Goal: Check status: Check status

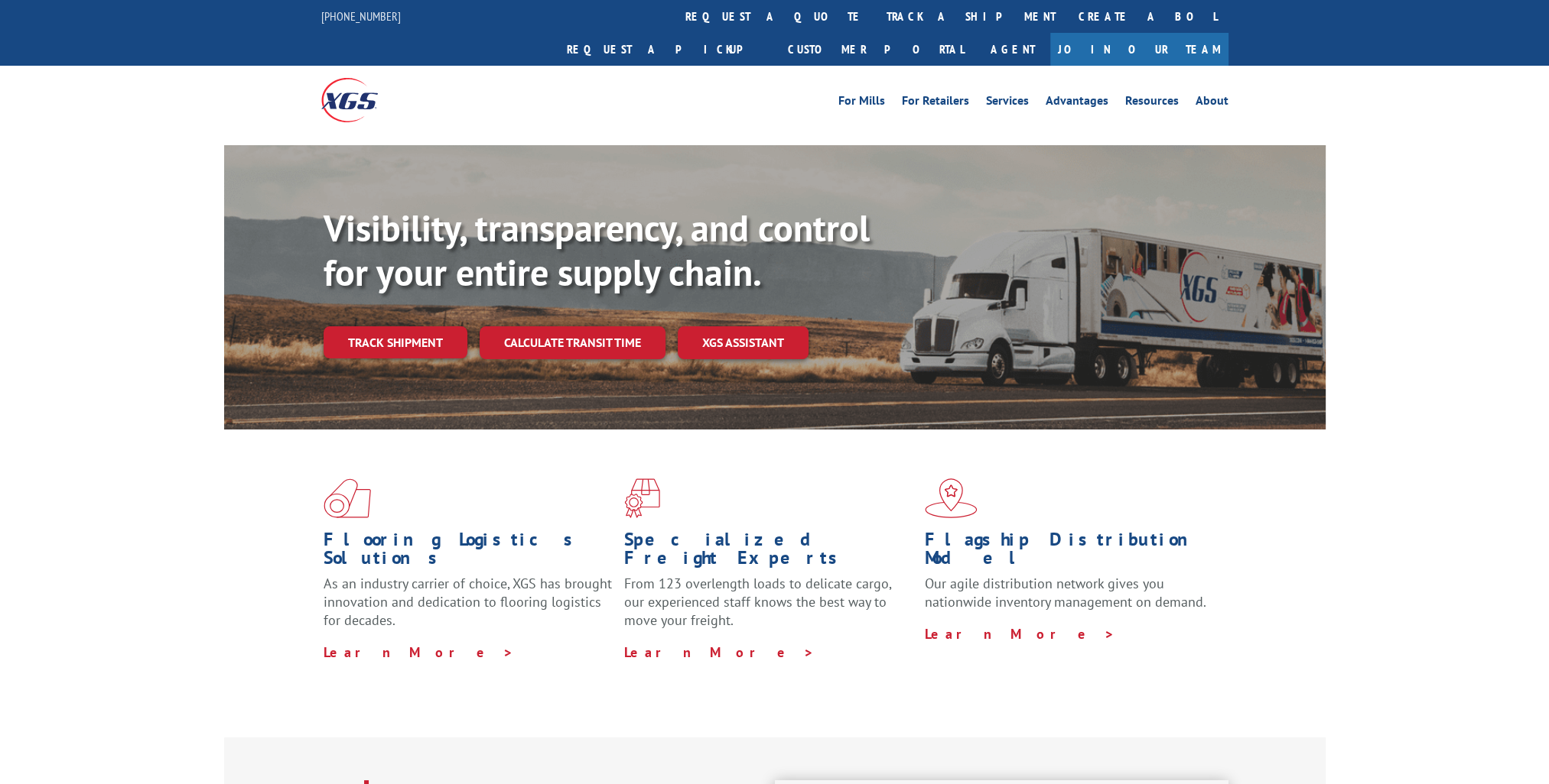
click at [366, 292] on div "Visibility, transparency, and control for your entire supply chain. Track shipm…" at bounding box center [824, 313] width 1002 height 213
click at [366, 327] on link "Track shipment" at bounding box center [396, 343] width 144 height 32
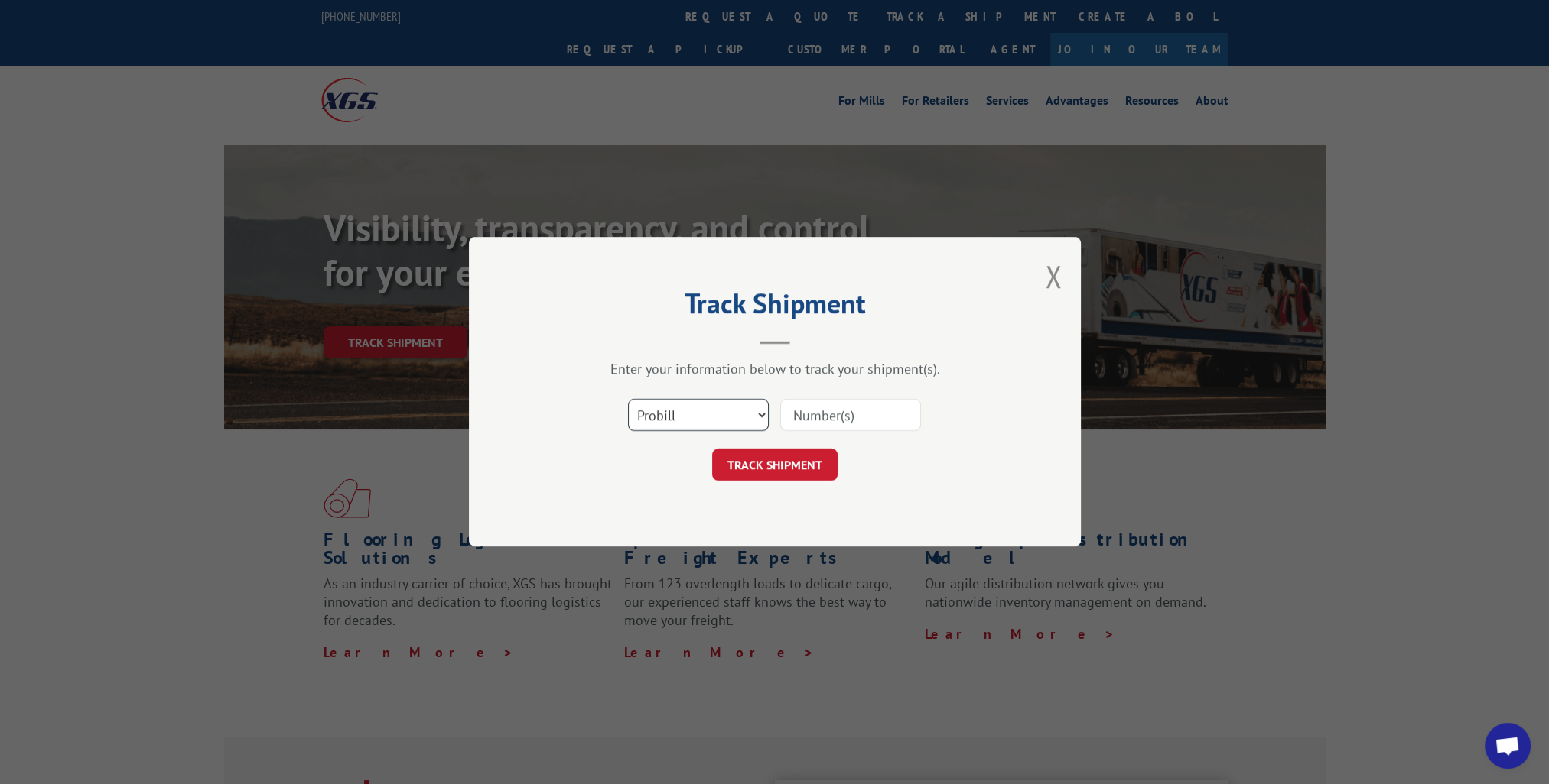
click at [752, 417] on select "Select category... Probill BOL PO" at bounding box center [699, 416] width 141 height 32
select select "bol"
click at [628, 400] on select "Select category... Probill BOL PO" at bounding box center [699, 416] width 141 height 32
click at [817, 420] on input at bounding box center [850, 416] width 141 height 32
paste input "14776392"
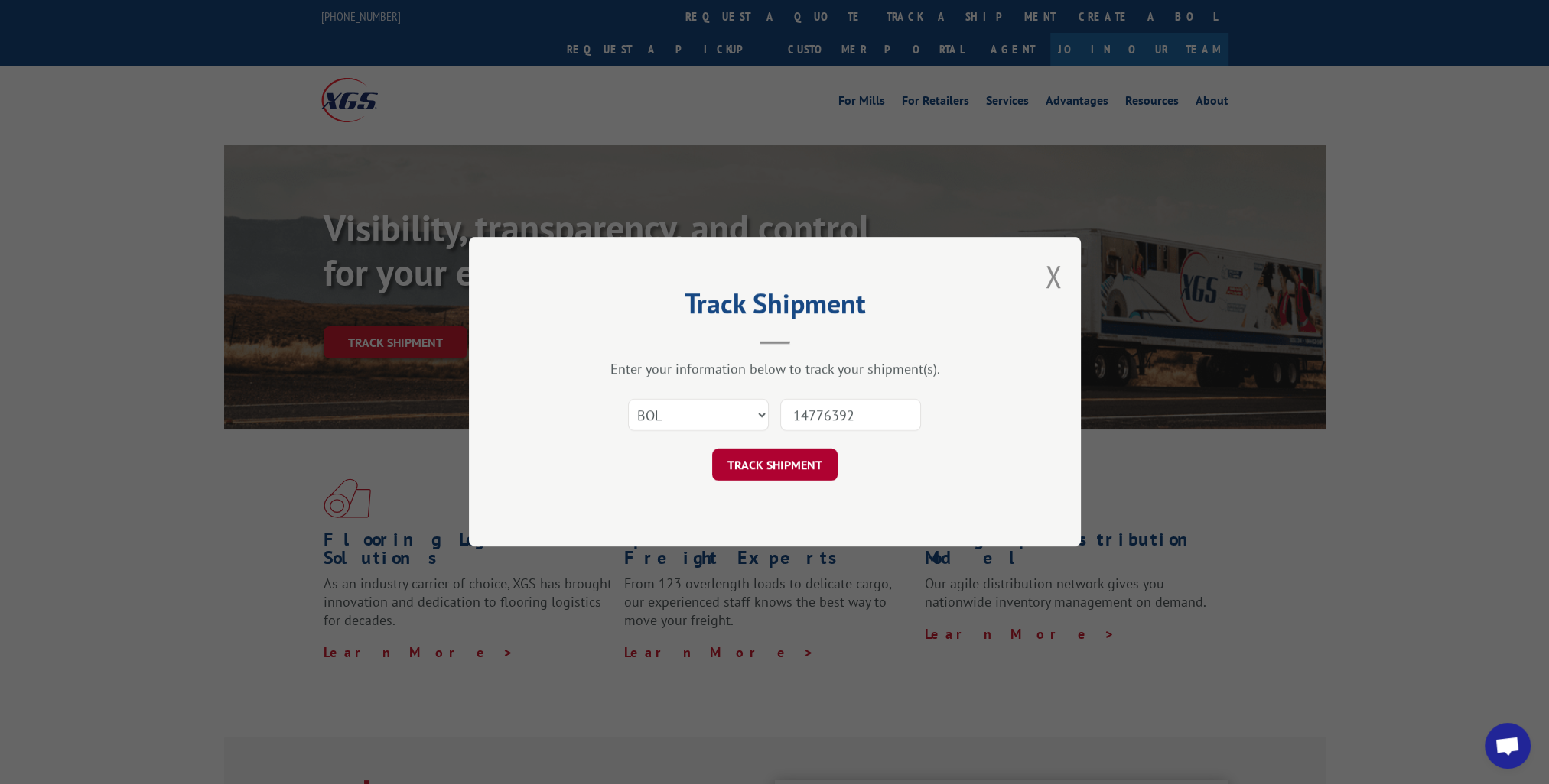
type input "14776392"
click at [771, 455] on button "TRACK SHIPMENT" at bounding box center [775, 466] width 126 height 32
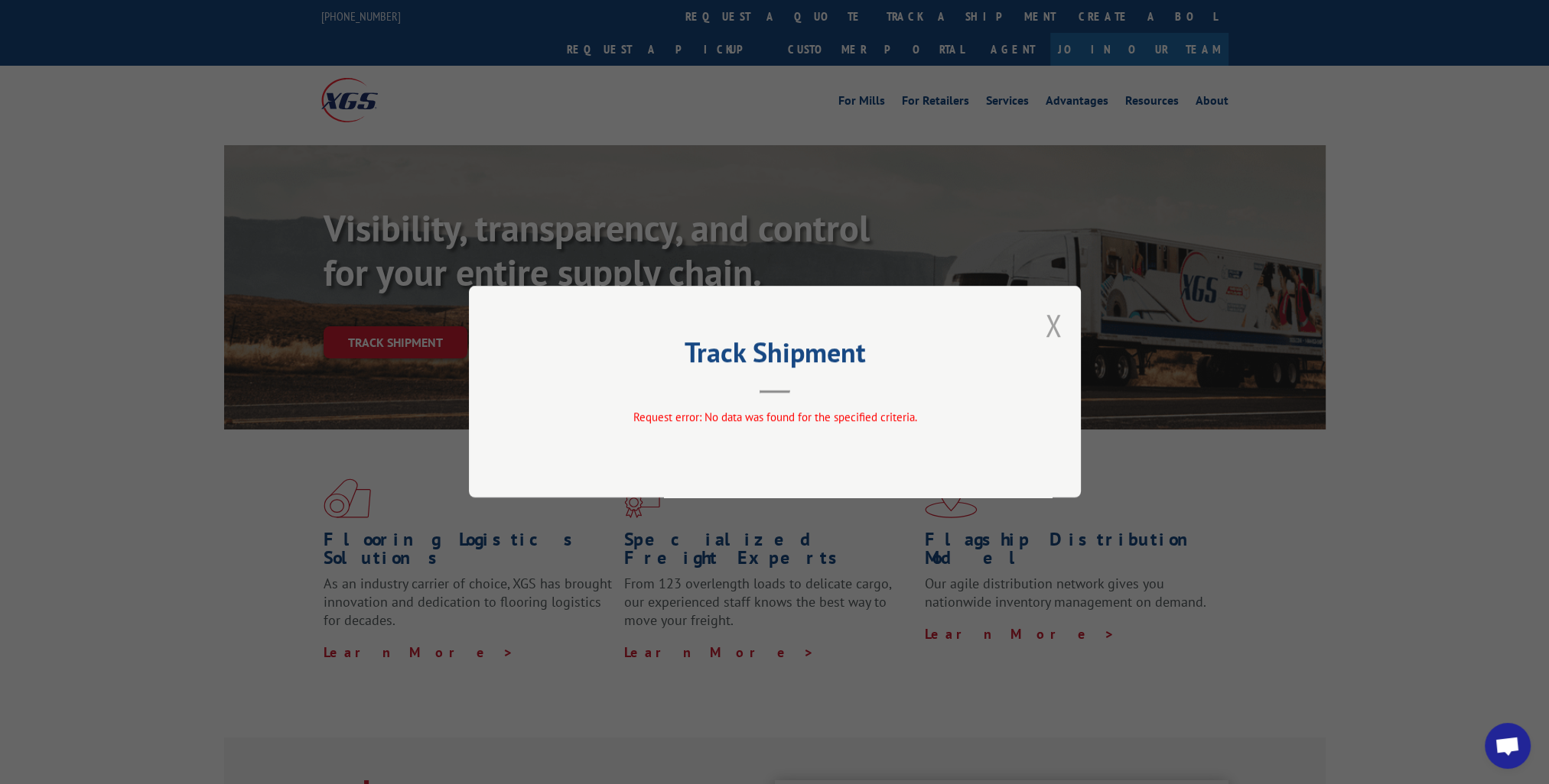
click at [1055, 328] on button "Close modal" at bounding box center [1053, 325] width 17 height 41
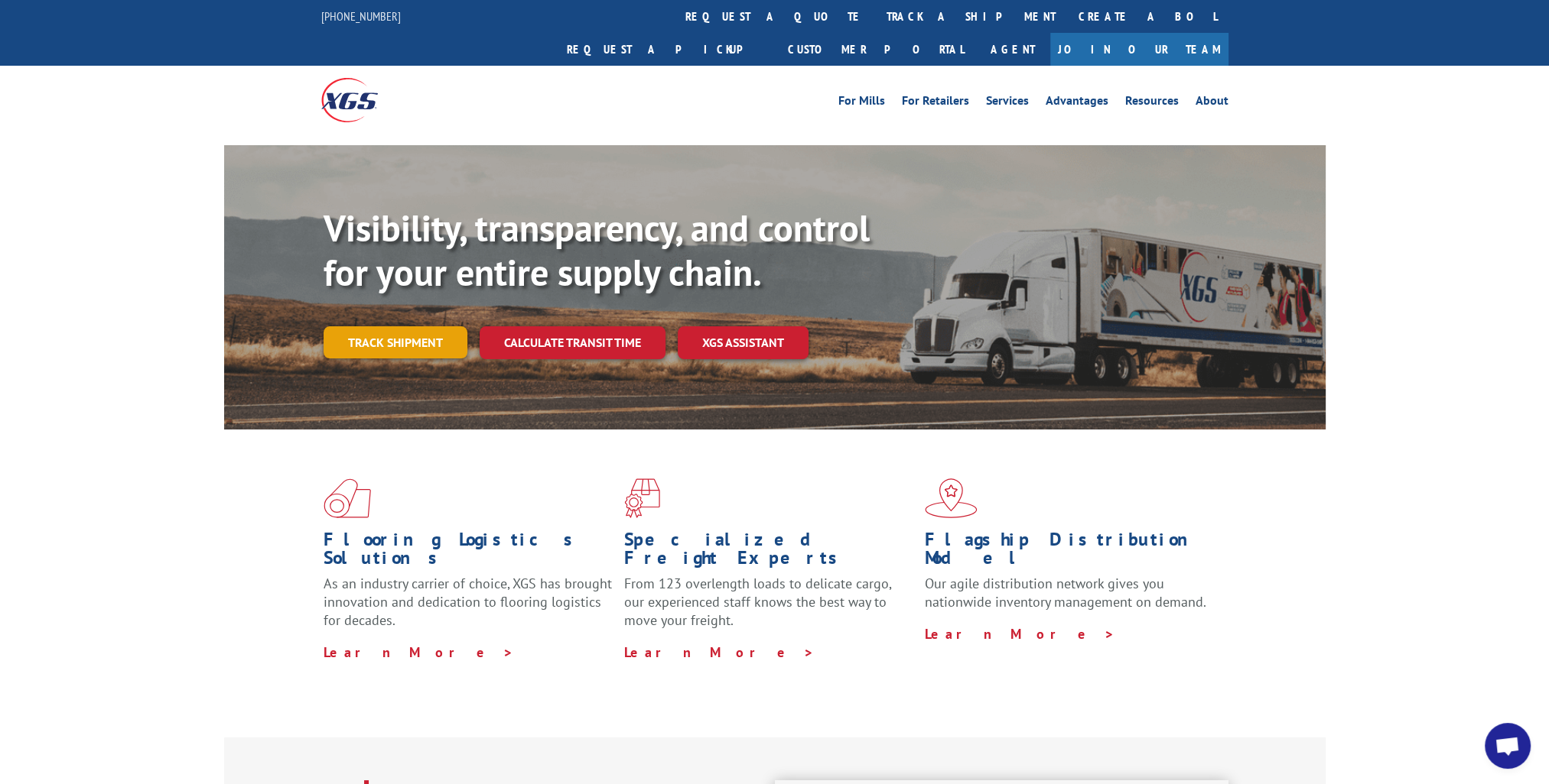
click at [338, 327] on link "Track shipment" at bounding box center [396, 343] width 144 height 32
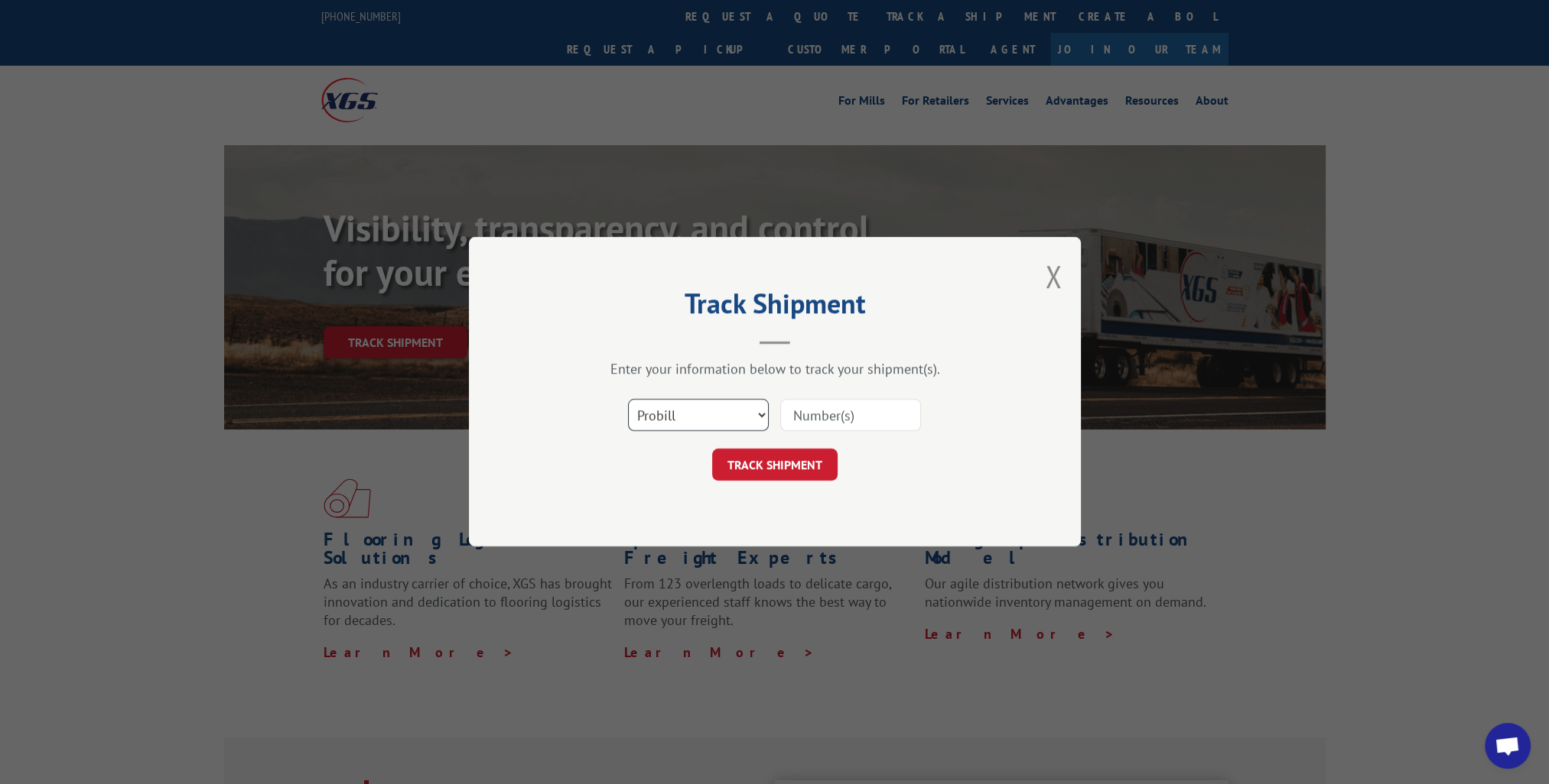
click at [673, 410] on select "Select category... Probill BOL PO" at bounding box center [699, 416] width 141 height 32
select select "po"
click at [628, 400] on select "Select category... Probill BOL PO" at bounding box center [699, 416] width 141 height 32
click at [856, 427] on input at bounding box center [850, 416] width 141 height 32
paste input "59205"
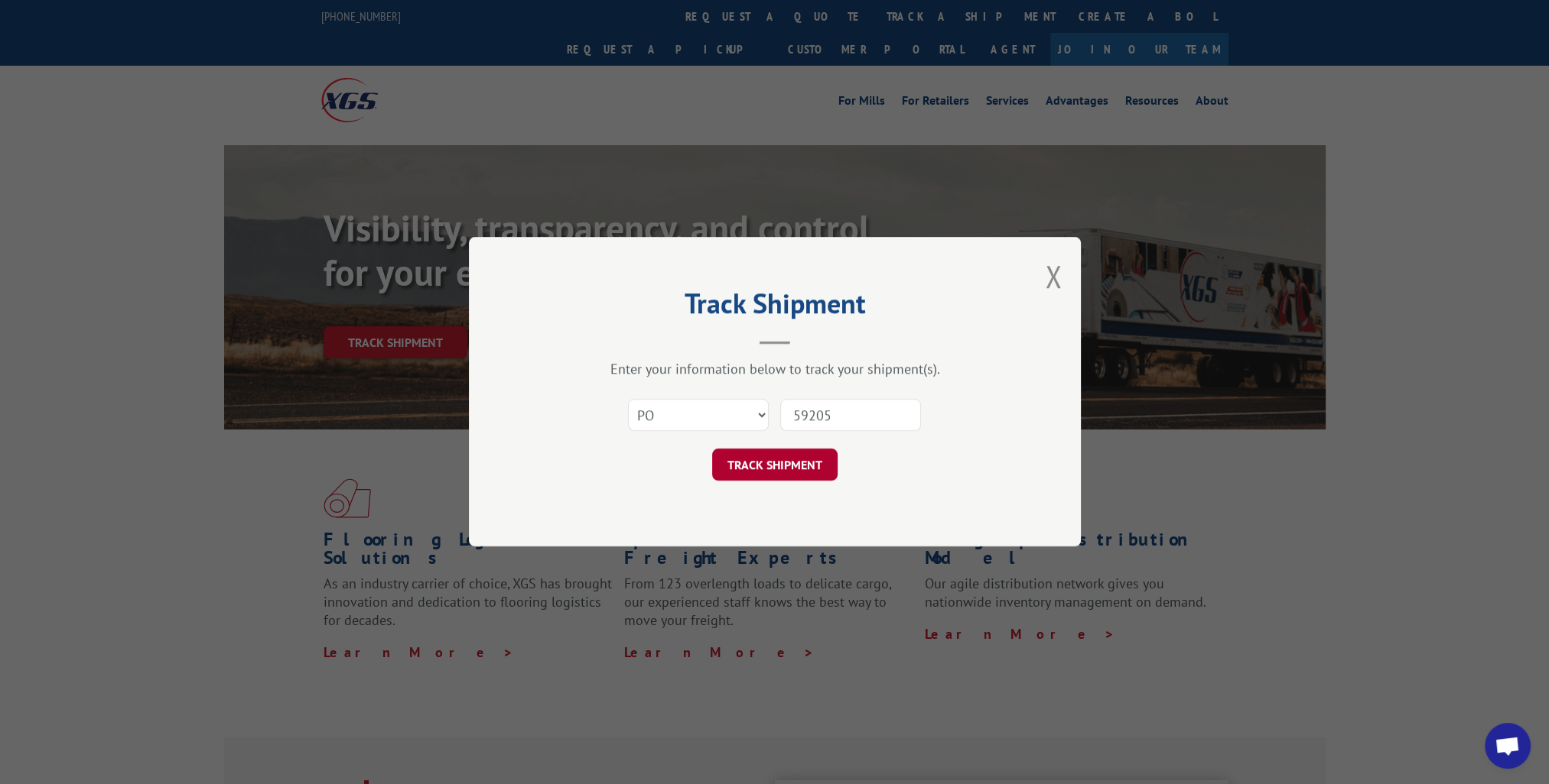
type input "59205"
click at [760, 457] on button "TRACK SHIPMENT" at bounding box center [775, 466] width 126 height 32
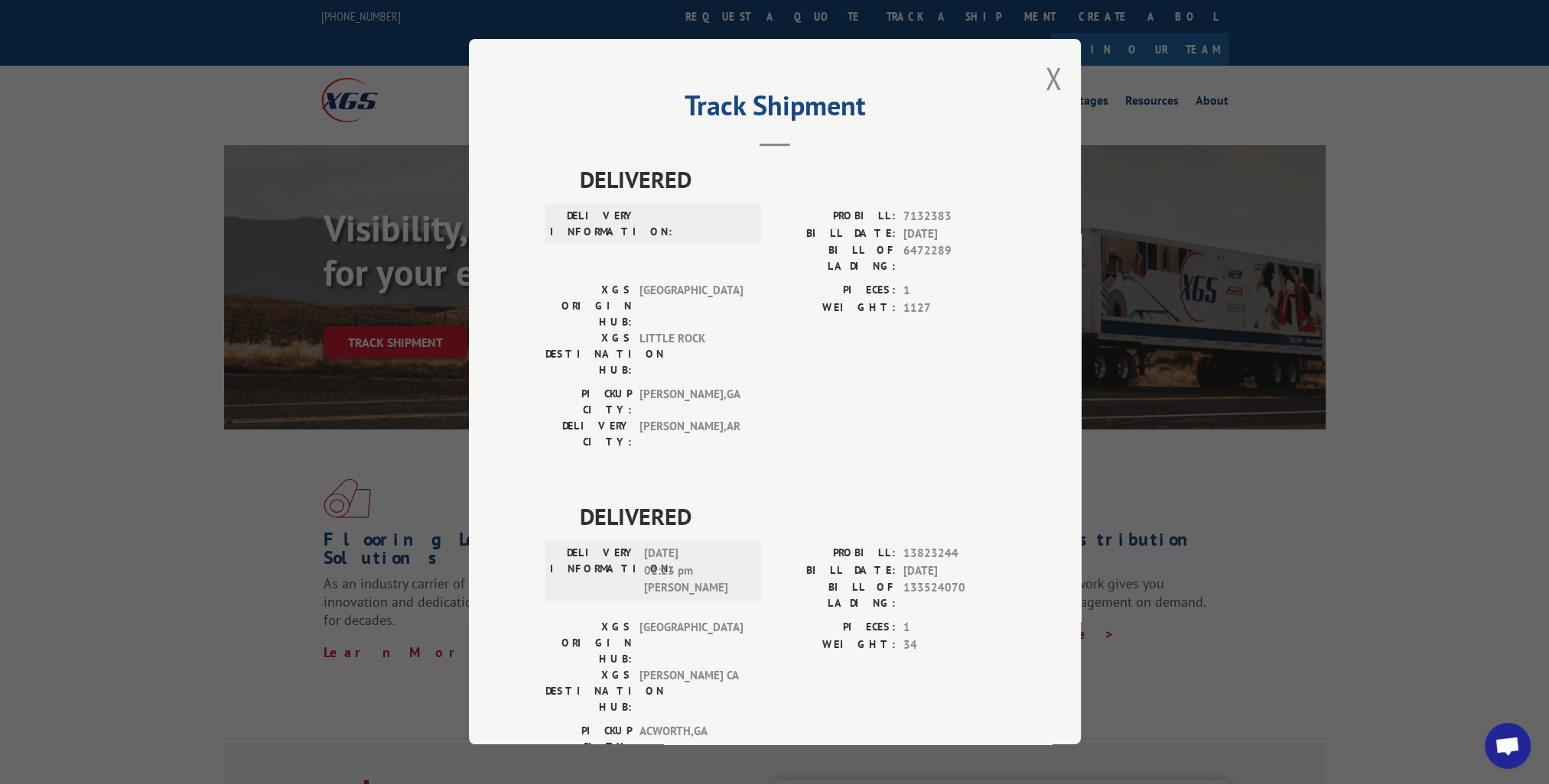
click at [814, 386] on div "PICKUP CITY: [GEOGRAPHIC_DATA] , [GEOGRAPHIC_DATA] DELIVERY CITY: [GEOGRAPHIC_D…" at bounding box center [775, 422] width 459 height 72
click at [1045, 75] on button "Close modal" at bounding box center [1053, 78] width 17 height 41
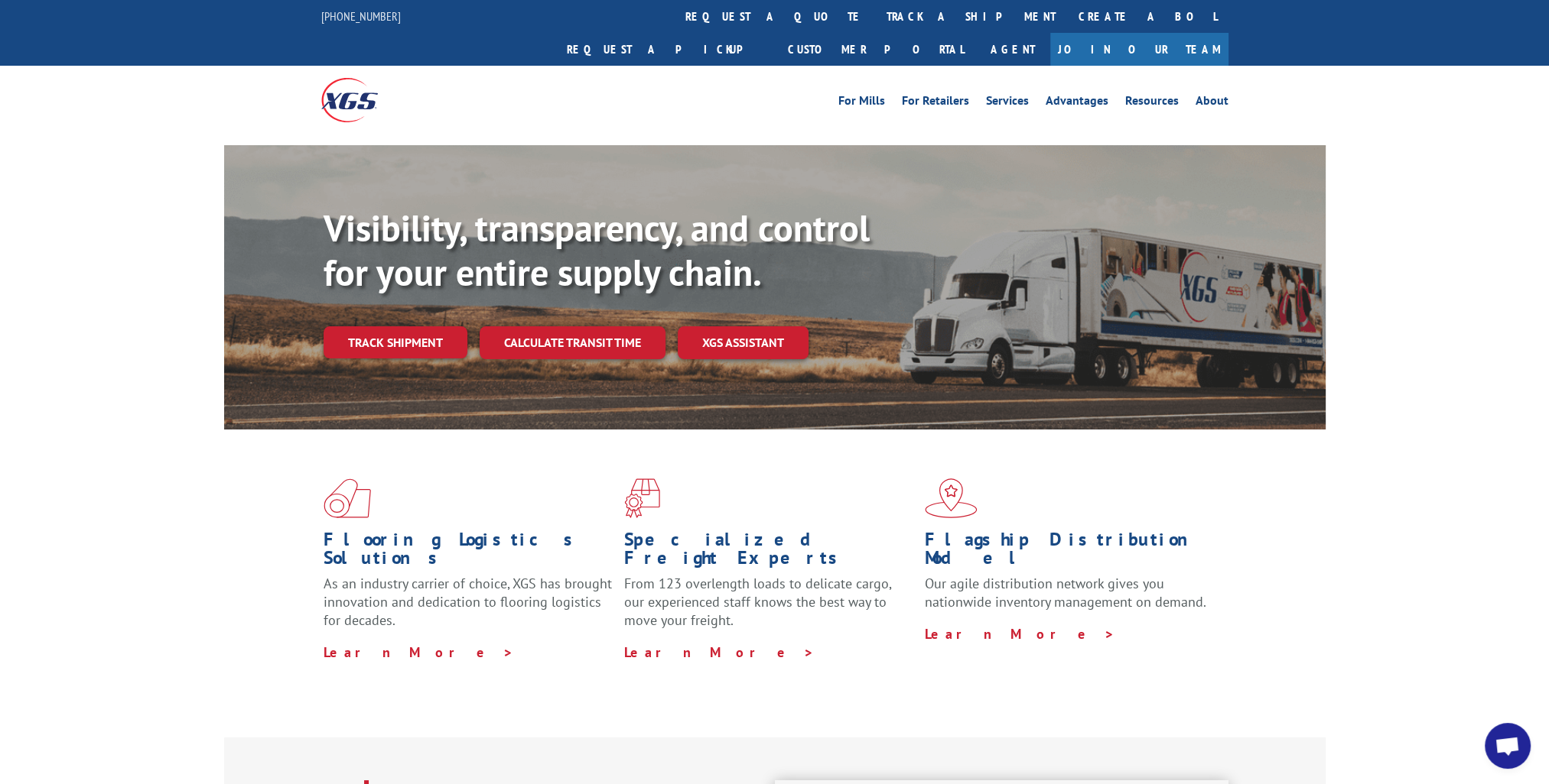
click at [1495, 381] on div "Visibility, transparency, and control for your entire supply chain. Track shipm…" at bounding box center [774, 302] width 1549 height 314
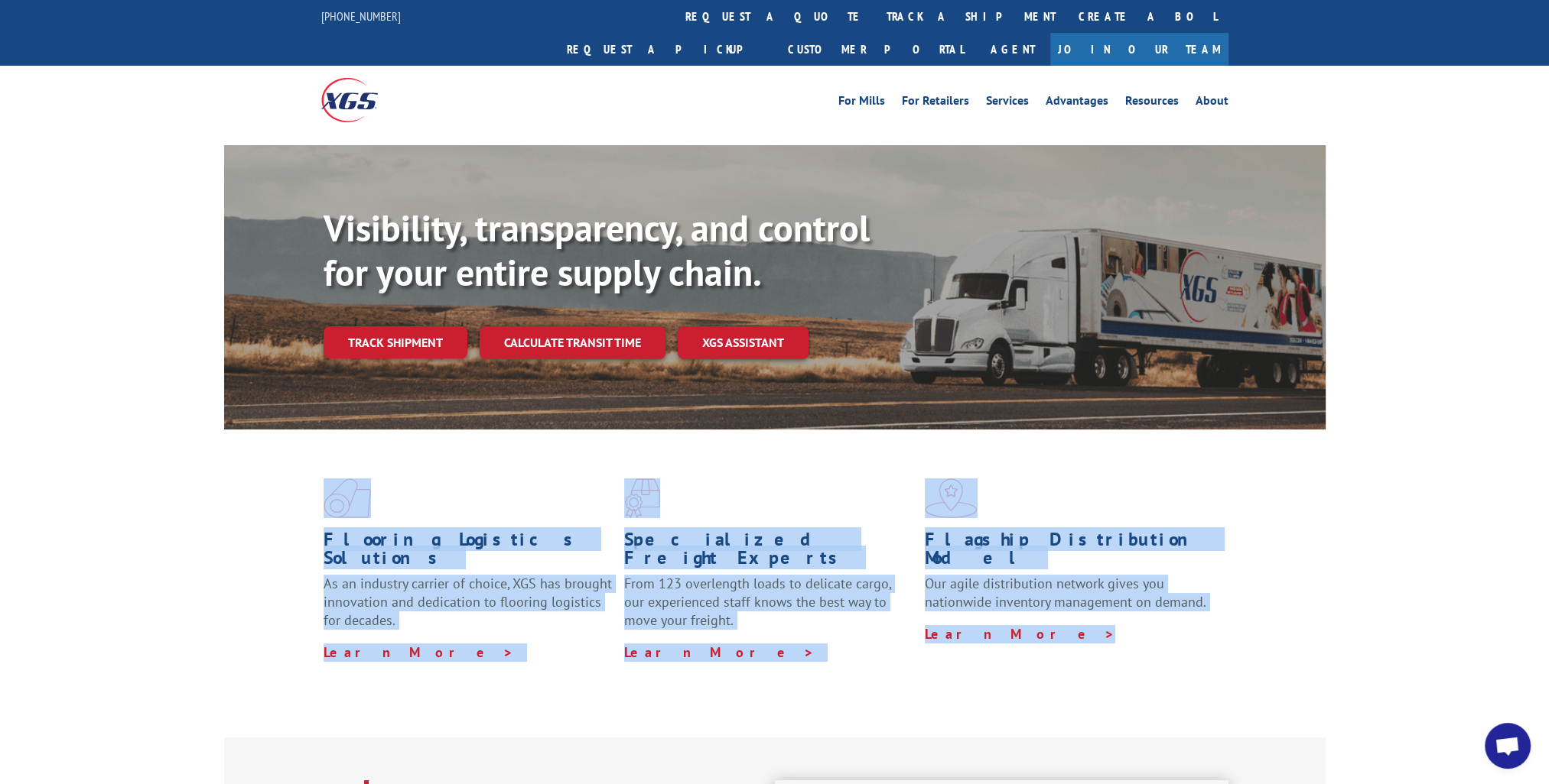
drag, startPoint x: 1287, startPoint y: 616, endPoint x: 295, endPoint y: 471, distance: 1002.5
click at [295, 471] on div "Flooring Logistics Solutions As an industry carrier of choice, XGS has brought …" at bounding box center [774, 570] width 1101 height 281
drag, startPoint x: 295, startPoint y: 471, endPoint x: 475, endPoint y: 638, distance: 245.5
click at [475, 638] on div "Flooring Logistics Solutions As an industry carrier of choice, XGS has brought …" at bounding box center [774, 570] width 1101 height 281
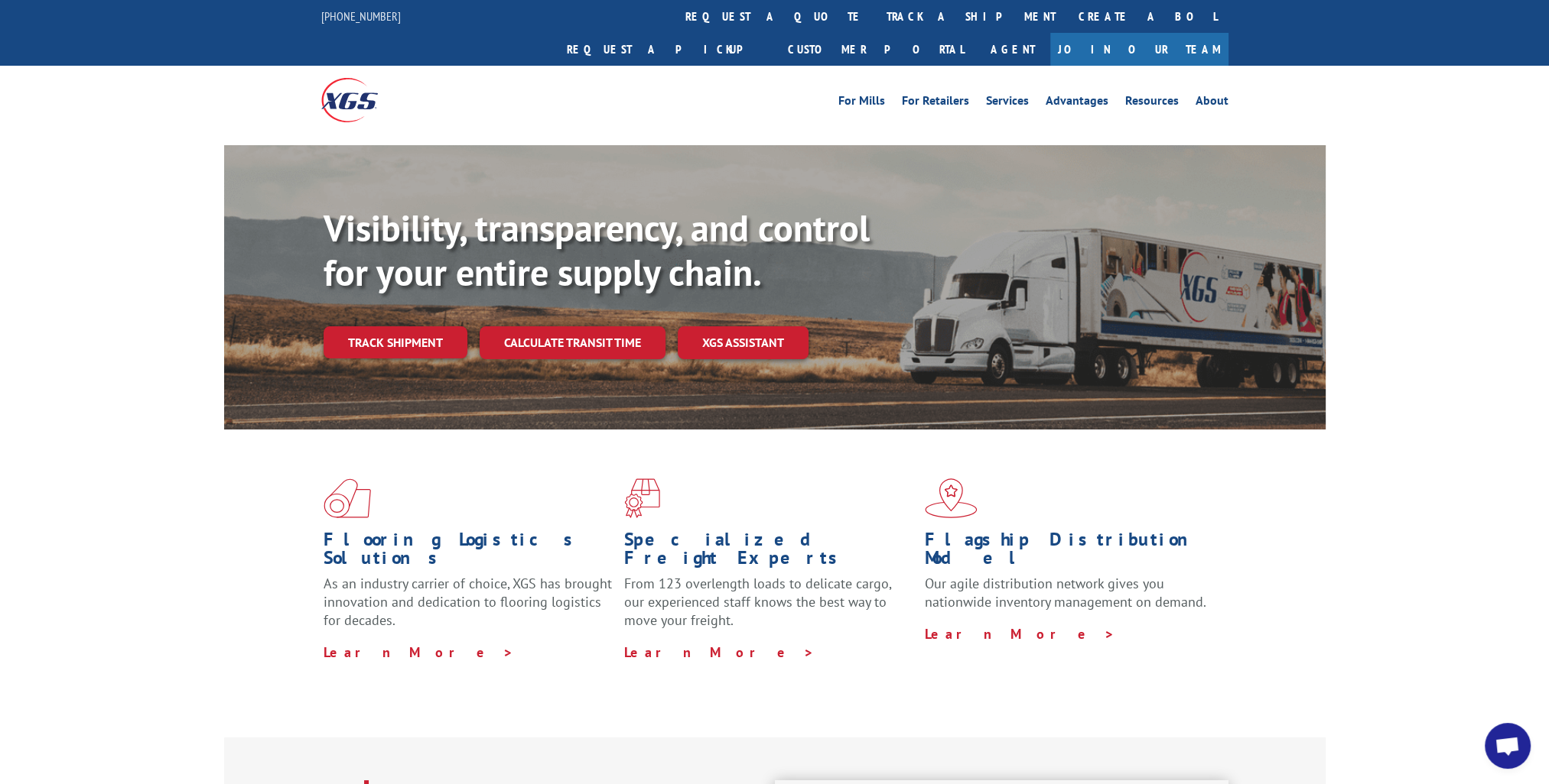
click at [1057, 653] on div "Flooring Logistics Solutions As an industry carrier of choice, XGS has brought …" at bounding box center [774, 570] width 1101 height 281
click at [1359, 592] on div "Flooring Logistics Solutions As an industry carrier of choice, XGS has brought …" at bounding box center [774, 584] width 1549 height 307
click at [392, 327] on link "Track shipment" at bounding box center [396, 343] width 144 height 32
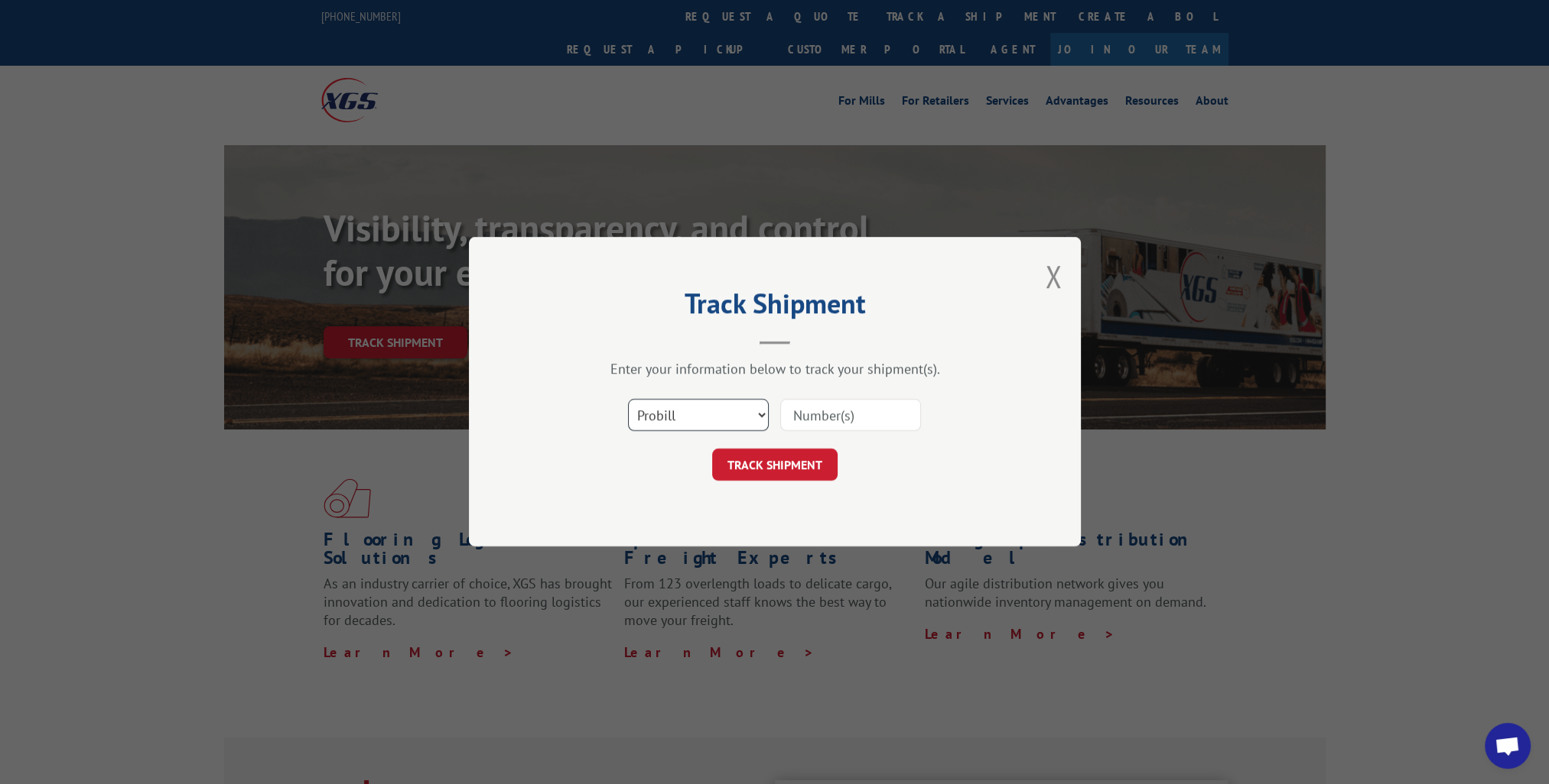
click at [711, 418] on select "Select category... Probill BOL PO" at bounding box center [699, 416] width 141 height 32
click at [628, 400] on select "Select category... Probill BOL PO" at bounding box center [699, 416] width 141 height 32
click at [843, 408] on input at bounding box center [850, 416] width 141 height 32
click at [731, 415] on select "Select category... Probill BOL PO" at bounding box center [699, 416] width 141 height 32
select select "probill"
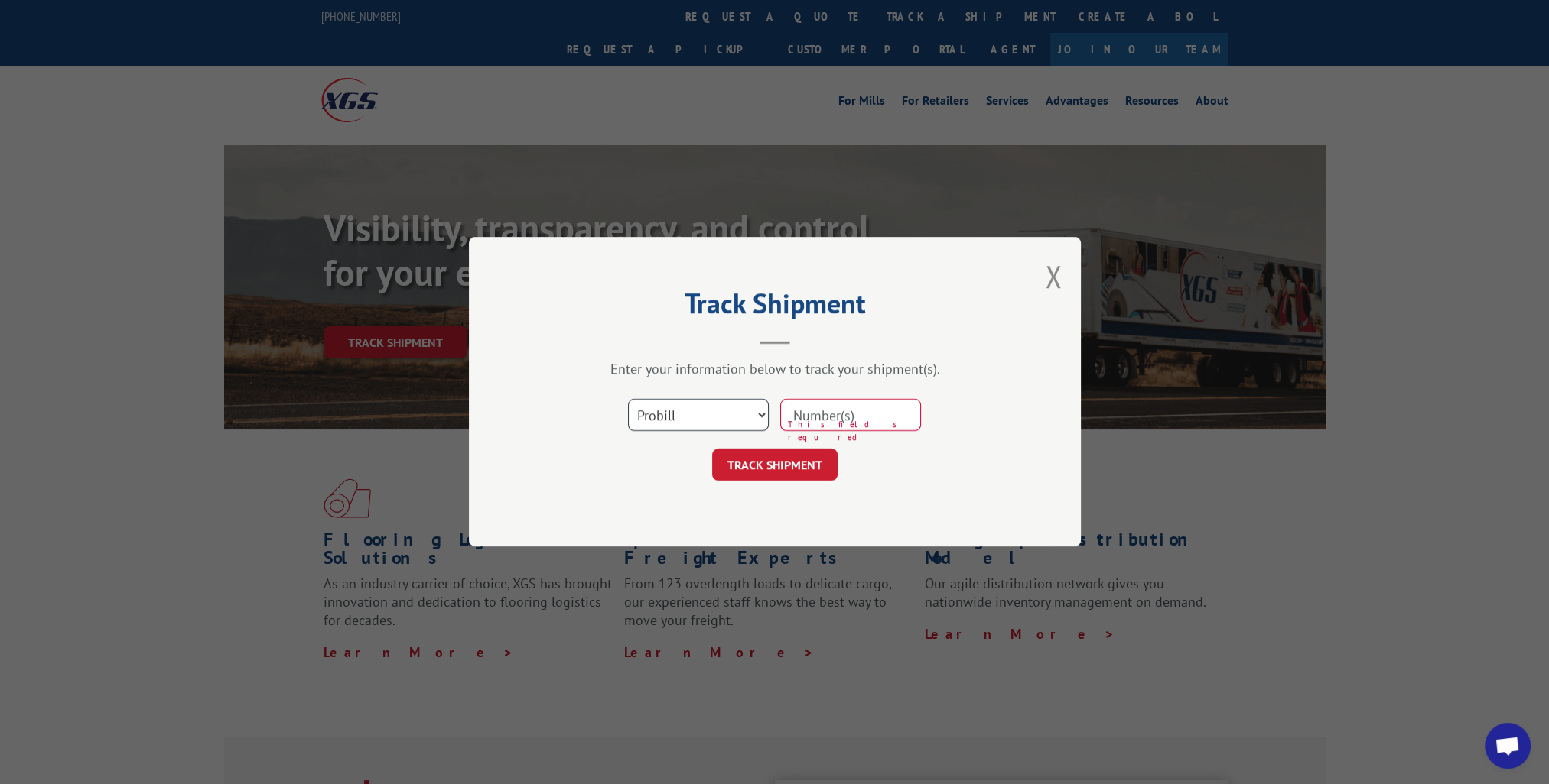
click at [628, 400] on select "Select category... Probill BOL PO" at bounding box center [699, 416] width 141 height 32
click at [869, 413] on input at bounding box center [850, 416] width 141 height 32
paste input "YK92M64X8DMXM89"
type input "YK92M64X8DMXM89"
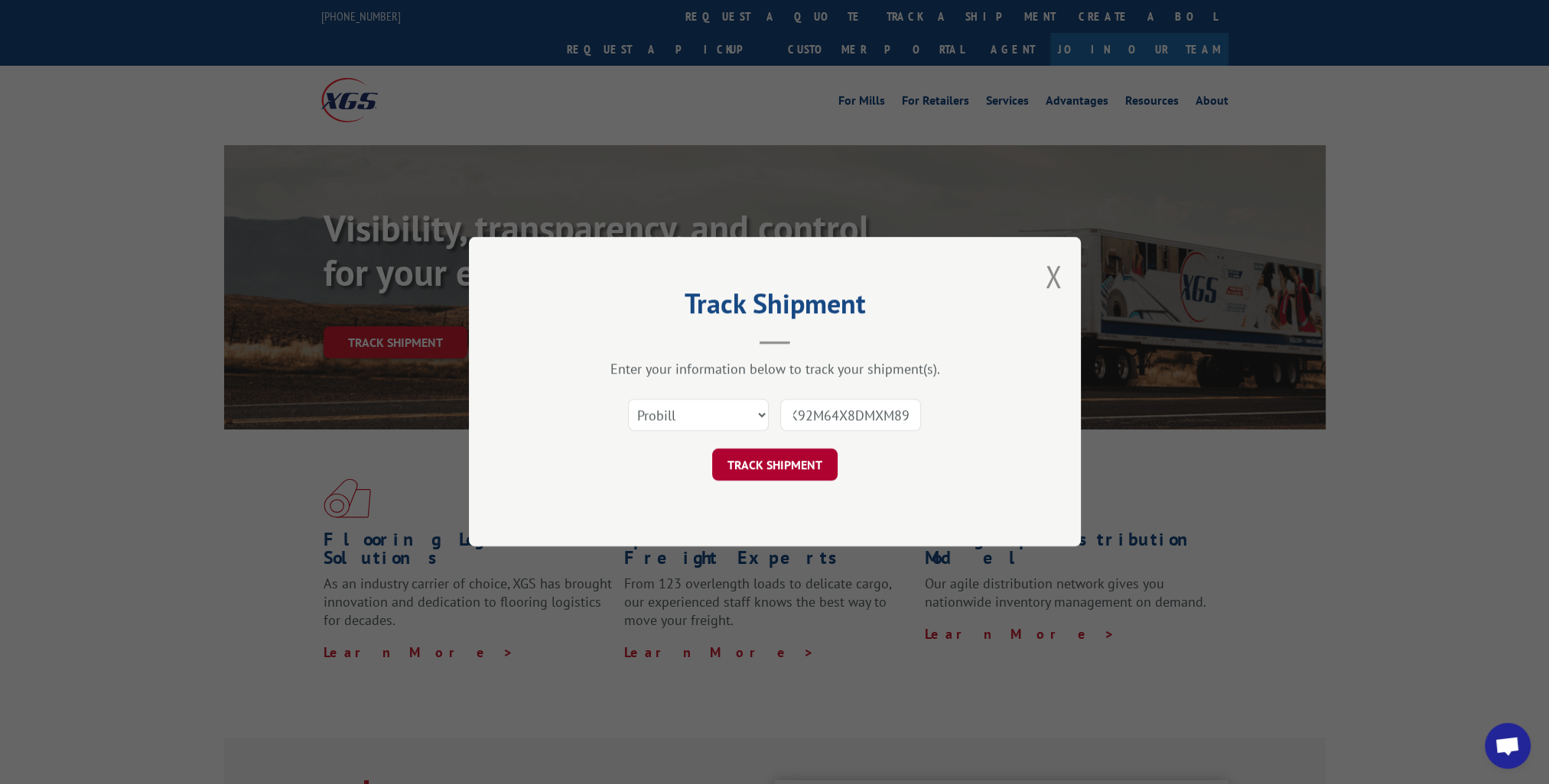
click at [777, 463] on button "TRACK SHIPMENT" at bounding box center [775, 466] width 126 height 32
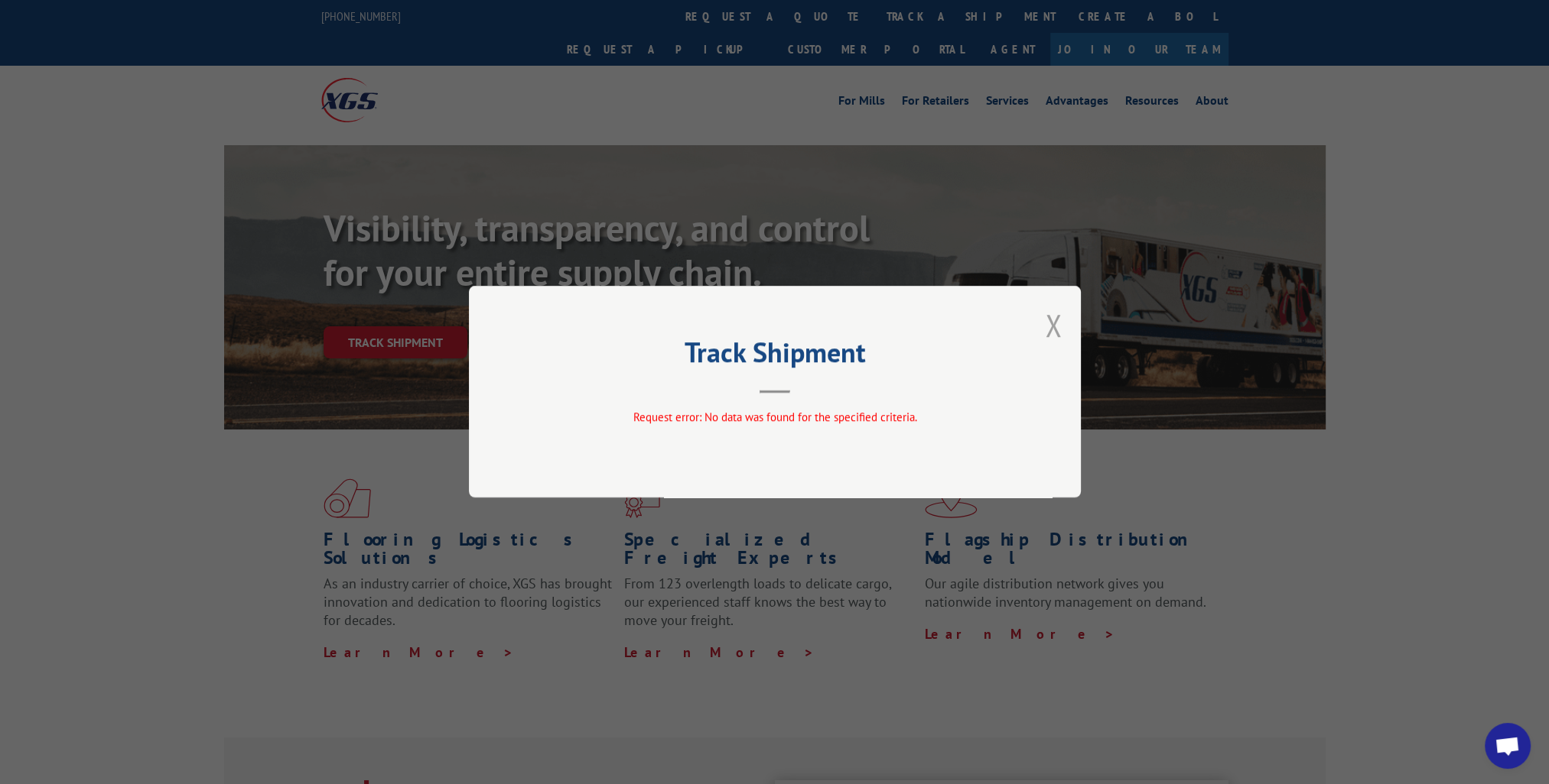
click at [1058, 322] on button "Close modal" at bounding box center [1053, 325] width 17 height 41
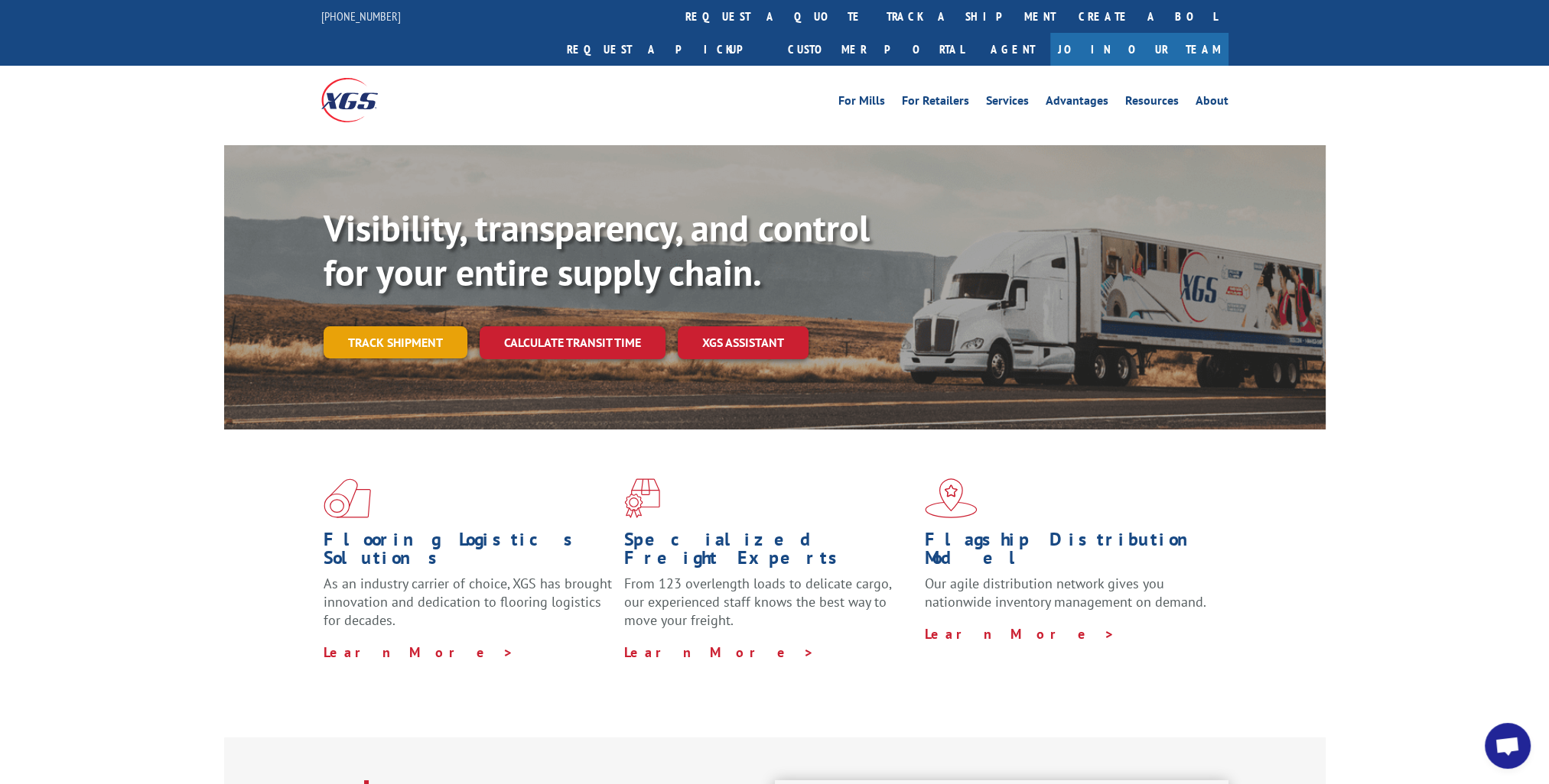
click at [364, 327] on link "Track shipment" at bounding box center [396, 343] width 144 height 32
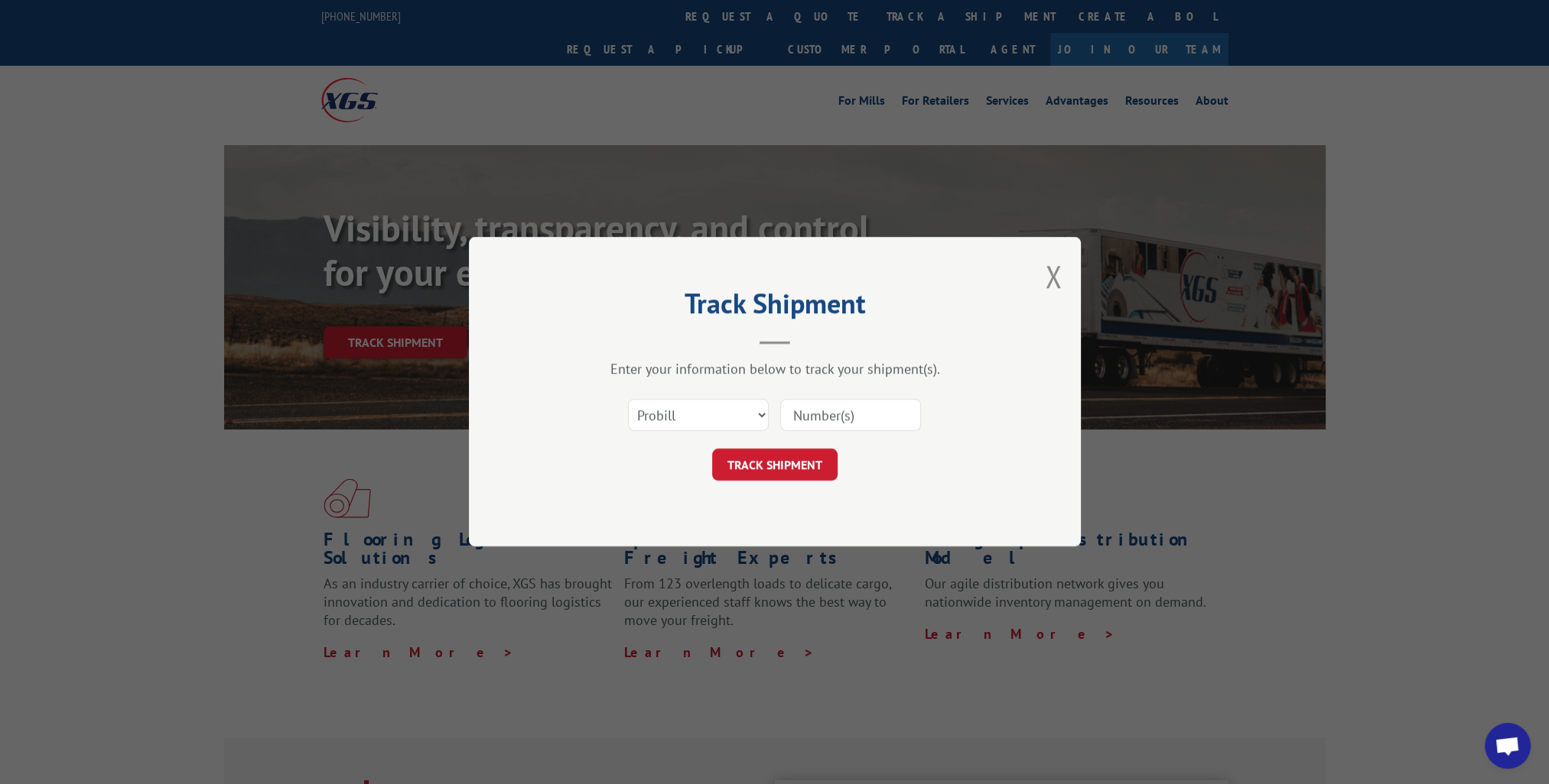
drag, startPoint x: 840, startPoint y: 406, endPoint x: 826, endPoint y: 412, distance: 15.2
click at [840, 406] on input at bounding box center [850, 416] width 141 height 32
drag, startPoint x: 722, startPoint y: 416, endPoint x: 711, endPoint y: 425, distance: 14.2
click at [722, 416] on select "Select category... Probill BOL PO" at bounding box center [699, 416] width 141 height 32
select select "bol"
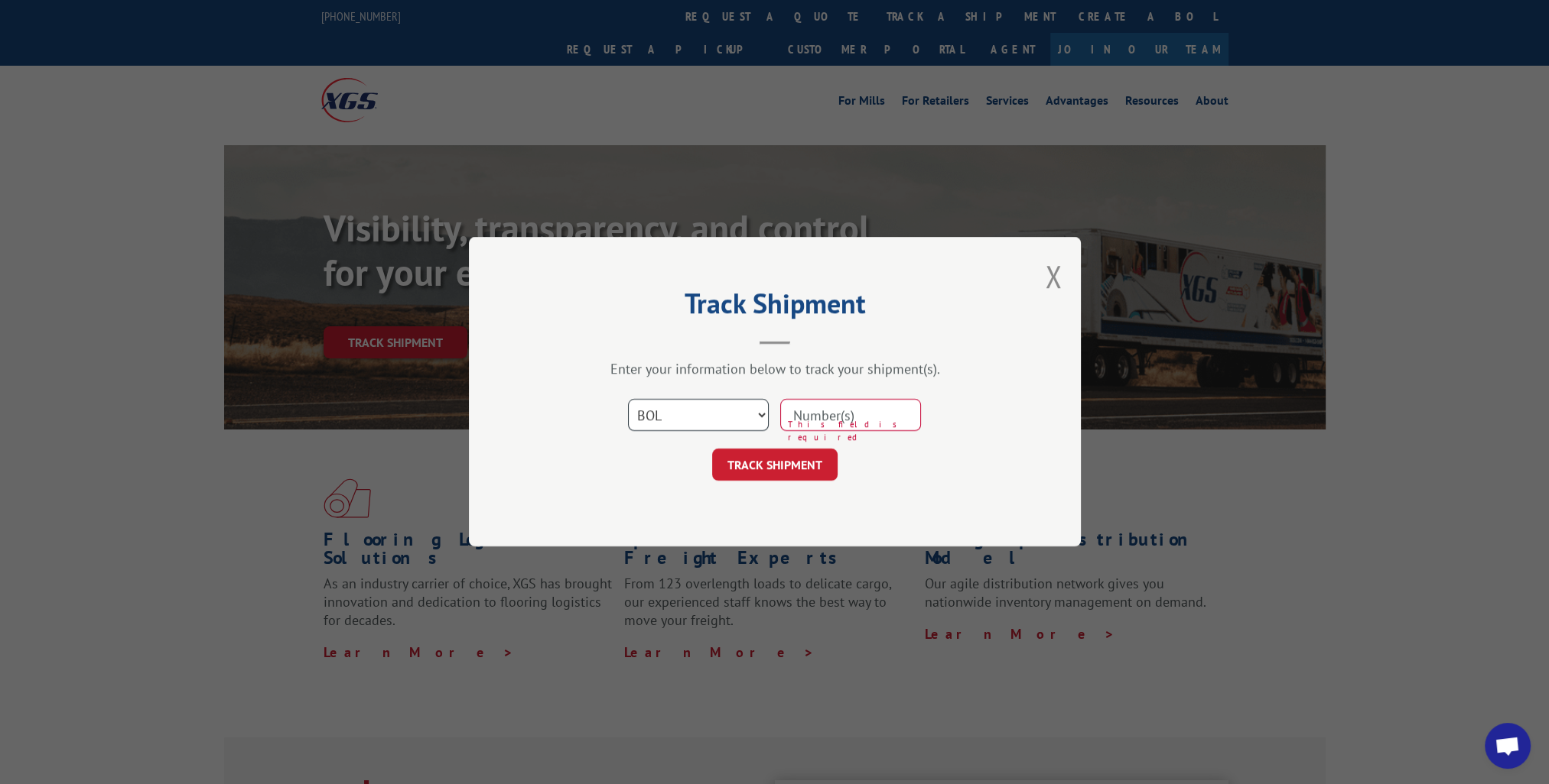
click at [628, 400] on select "Select category... Probill BOL PO" at bounding box center [699, 416] width 141 height 32
click at [838, 412] on input at bounding box center [850, 416] width 141 height 32
paste input "530209350"
type input "530209350"
click at [796, 460] on button "TRACK SHIPMENT" at bounding box center [775, 466] width 126 height 32
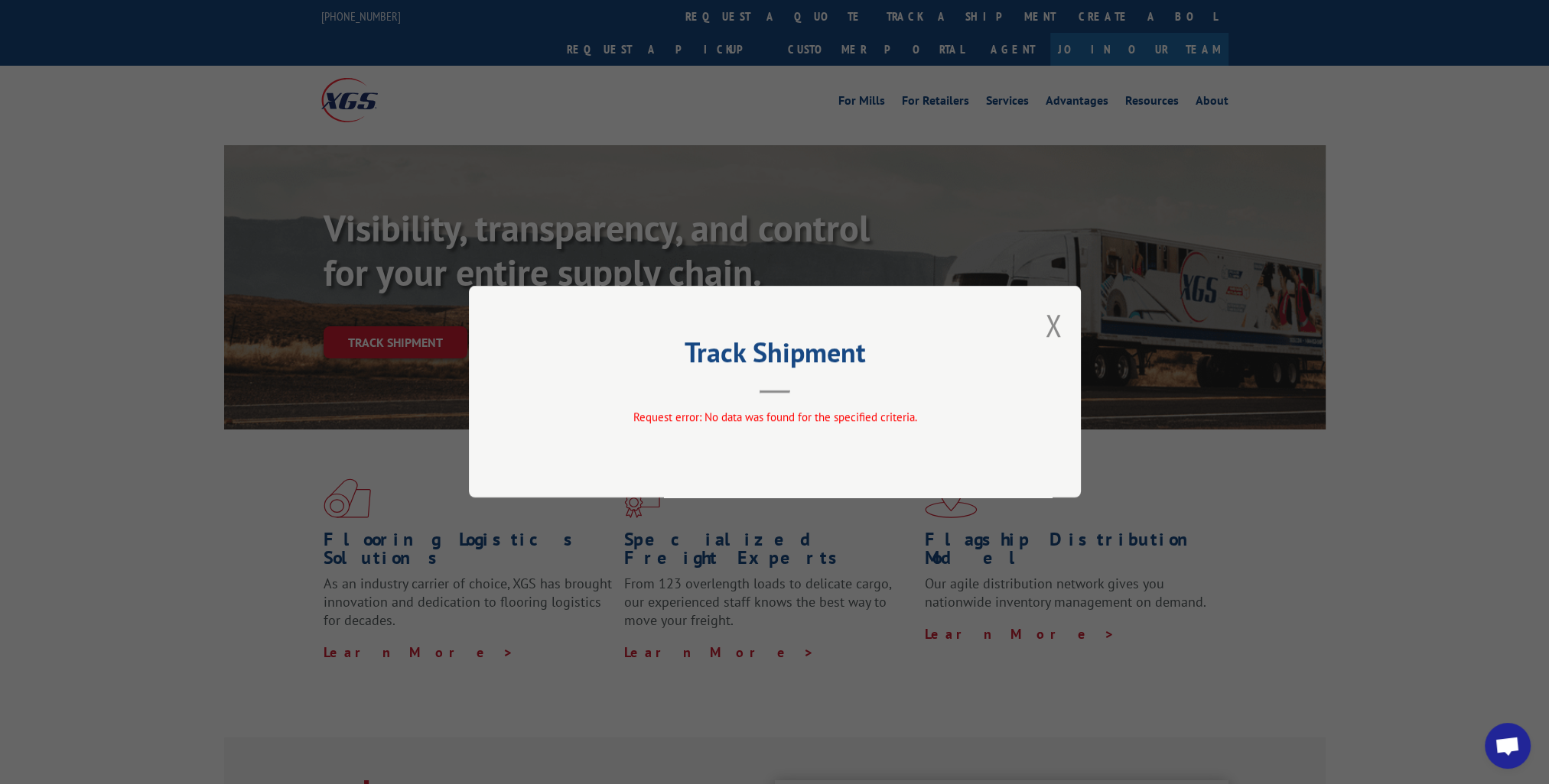
click at [1044, 325] on div "Track Shipment Request error: No data was found for the specified criteria." at bounding box center [775, 392] width 612 height 212
click at [1052, 328] on button "Close modal" at bounding box center [1053, 325] width 17 height 41
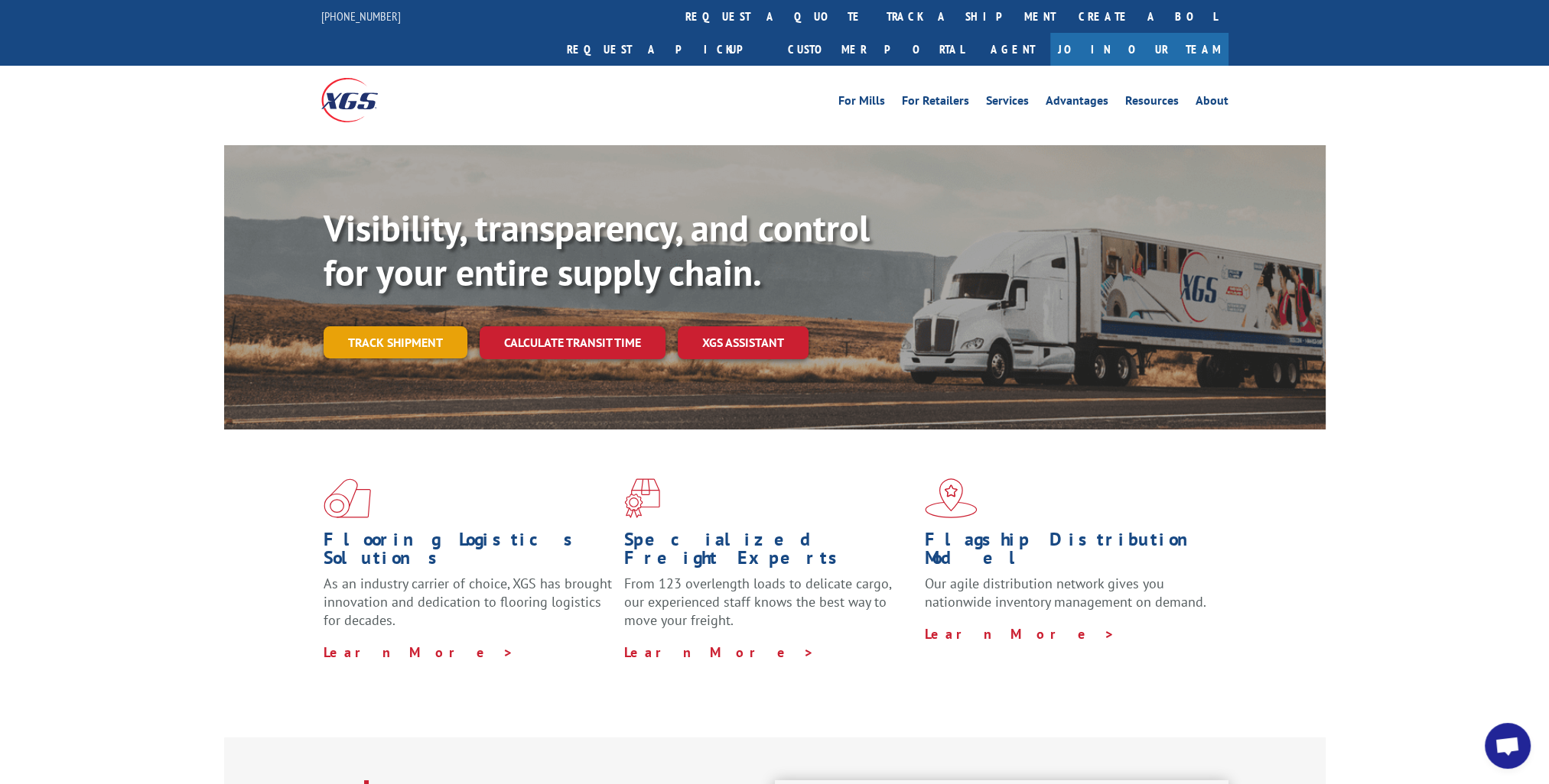
click at [426, 327] on link "Track shipment" at bounding box center [396, 343] width 144 height 32
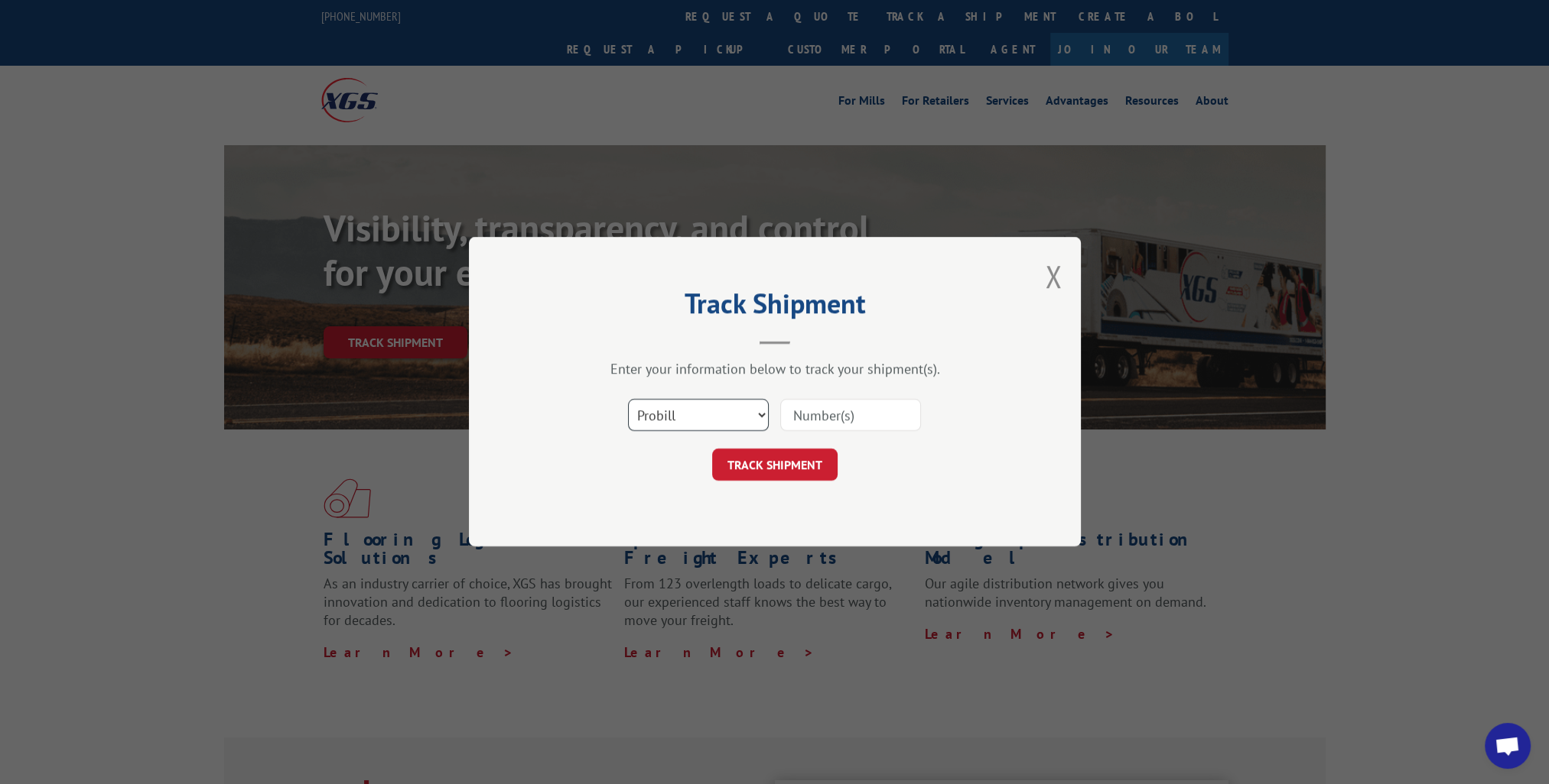
click at [706, 408] on select "Select category... Probill BOL PO" at bounding box center [699, 416] width 141 height 32
select select "po"
click at [628, 400] on select "Select category... Probill BOL PO" at bounding box center [699, 416] width 141 height 32
click at [833, 411] on input at bounding box center [850, 416] width 141 height 32
paste input "530209350"
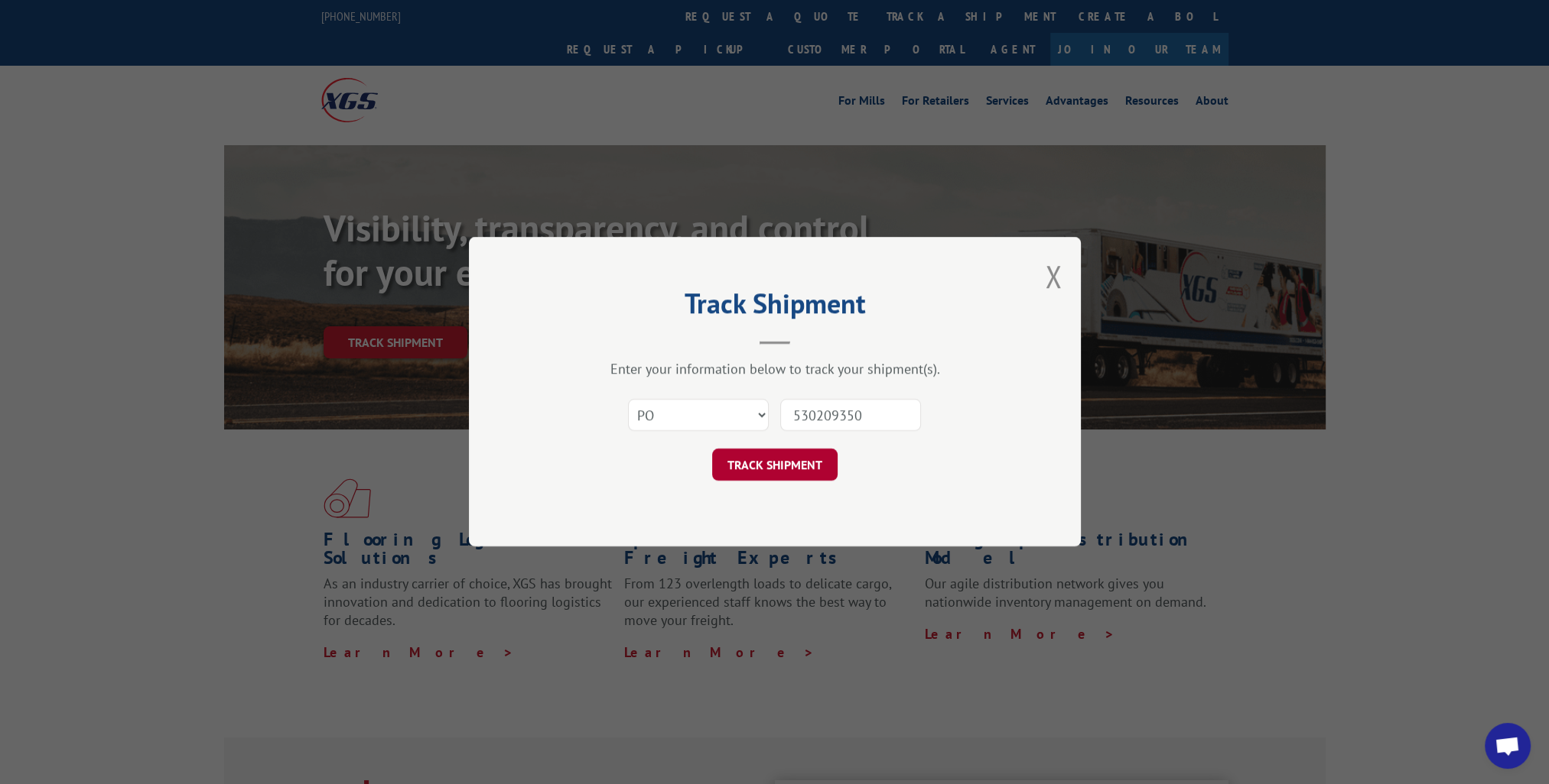
type input "530209350"
click at [801, 467] on button "TRACK SHIPMENT" at bounding box center [775, 466] width 126 height 32
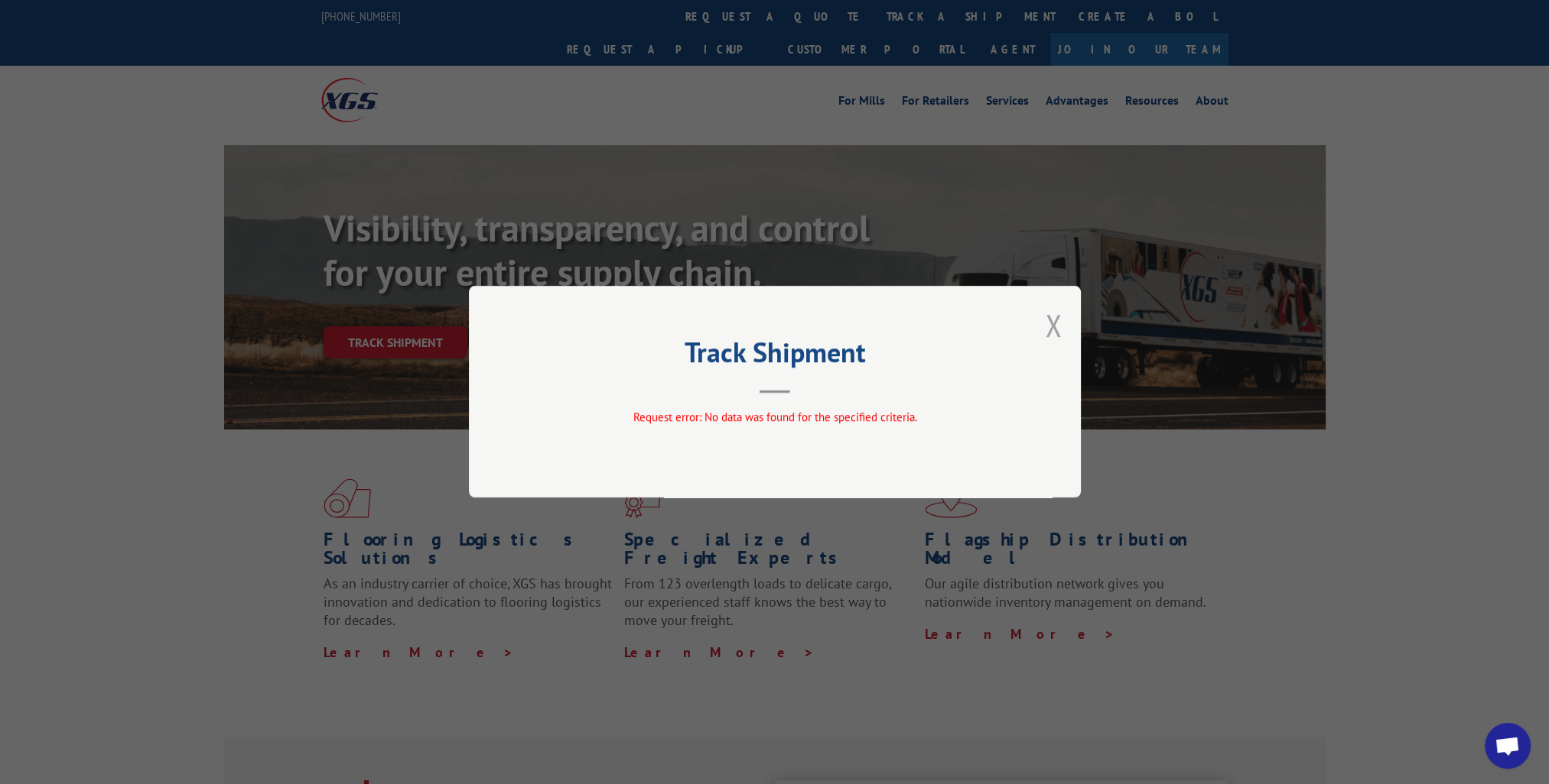
click at [1052, 323] on button "Close modal" at bounding box center [1053, 325] width 17 height 41
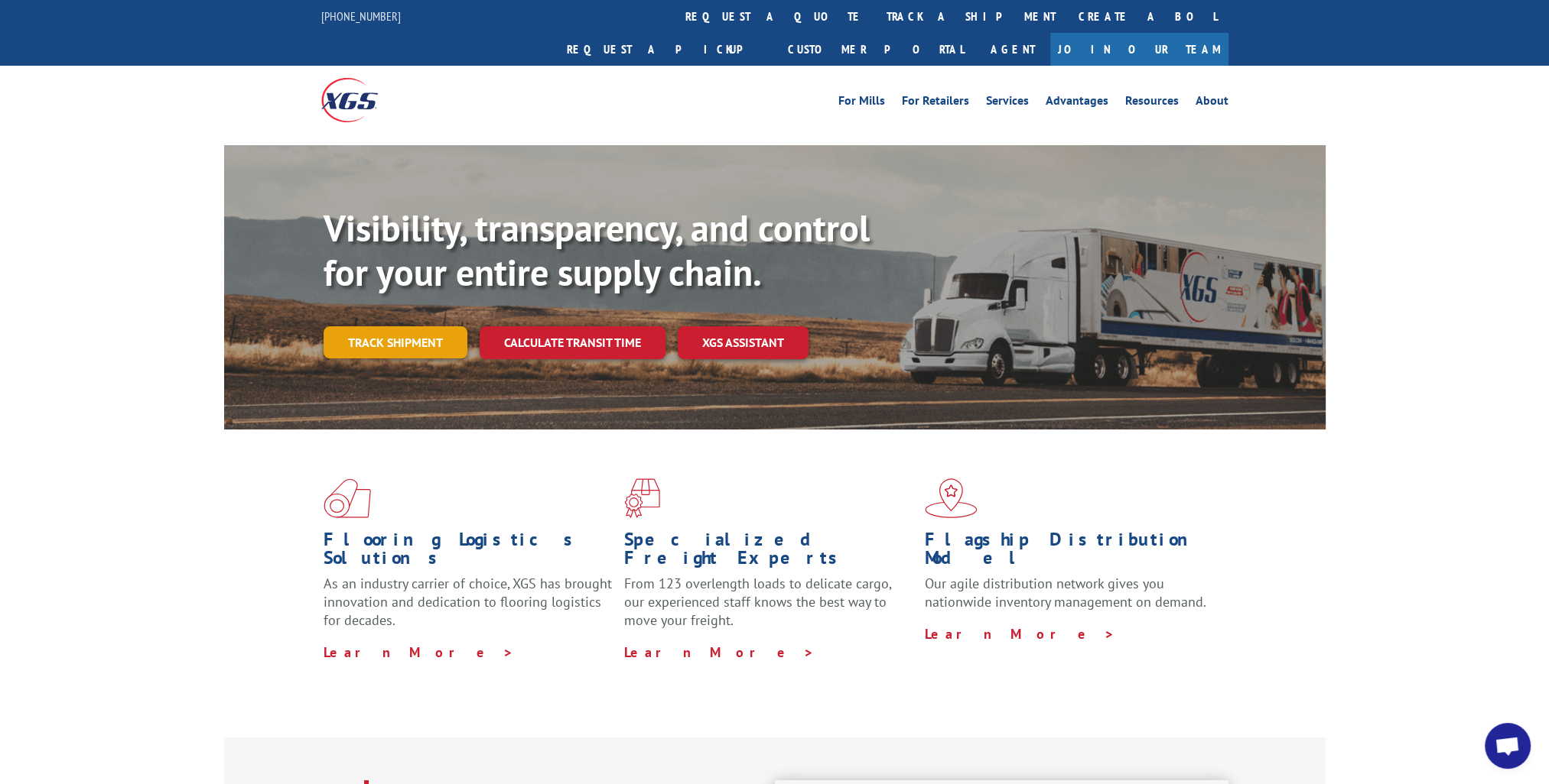
click at [453, 327] on link "Track shipment" at bounding box center [396, 343] width 144 height 32
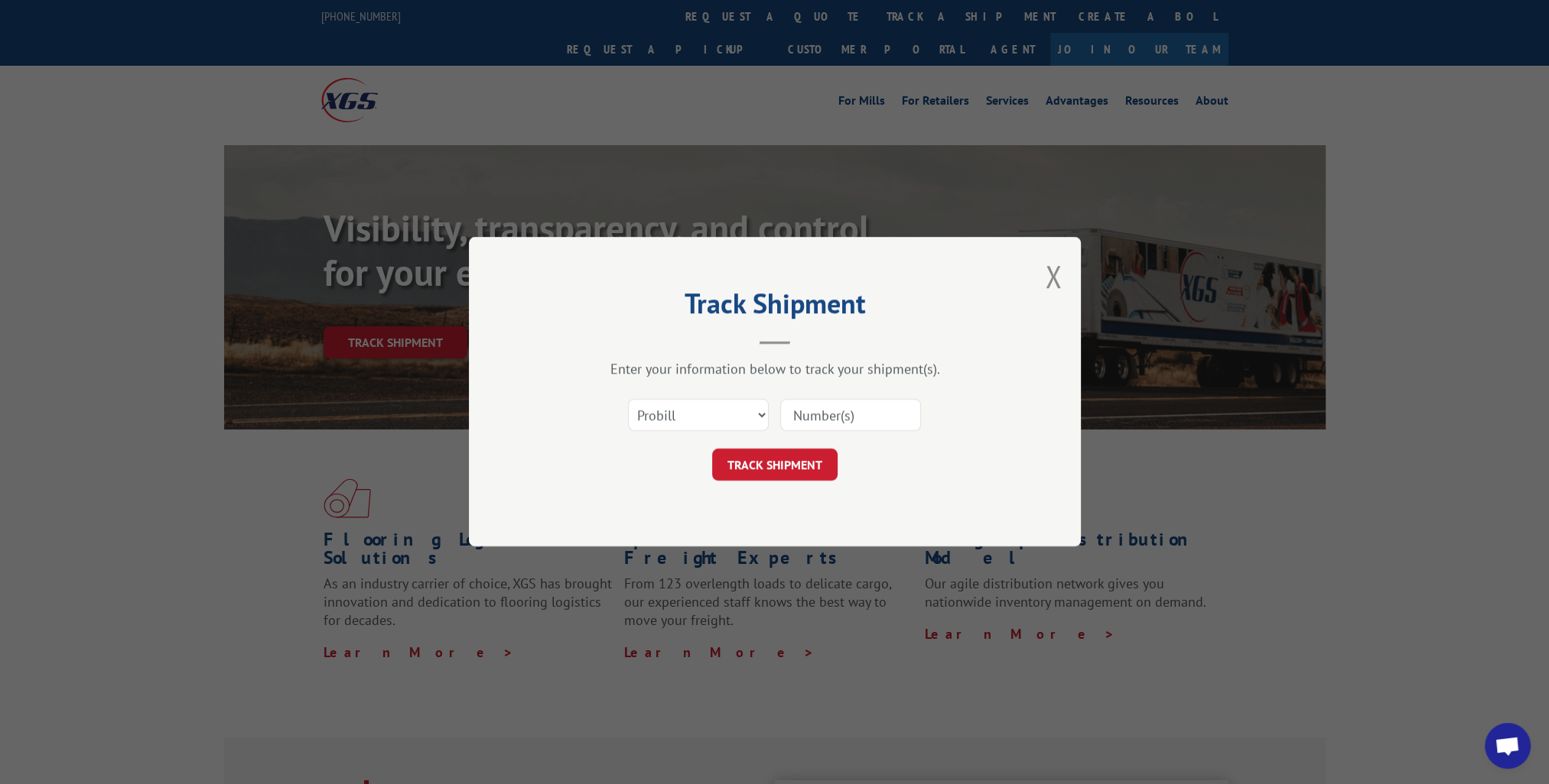
click at [887, 408] on input at bounding box center [850, 416] width 141 height 32
paste input "530209350"
type input "530209350"
click at [789, 496] on div "Track Shipment Enter your information below to track your shipment(s). Select c…" at bounding box center [775, 392] width 612 height 310
click at [801, 450] on button "TRACK SHIPMENT" at bounding box center [775, 466] width 126 height 32
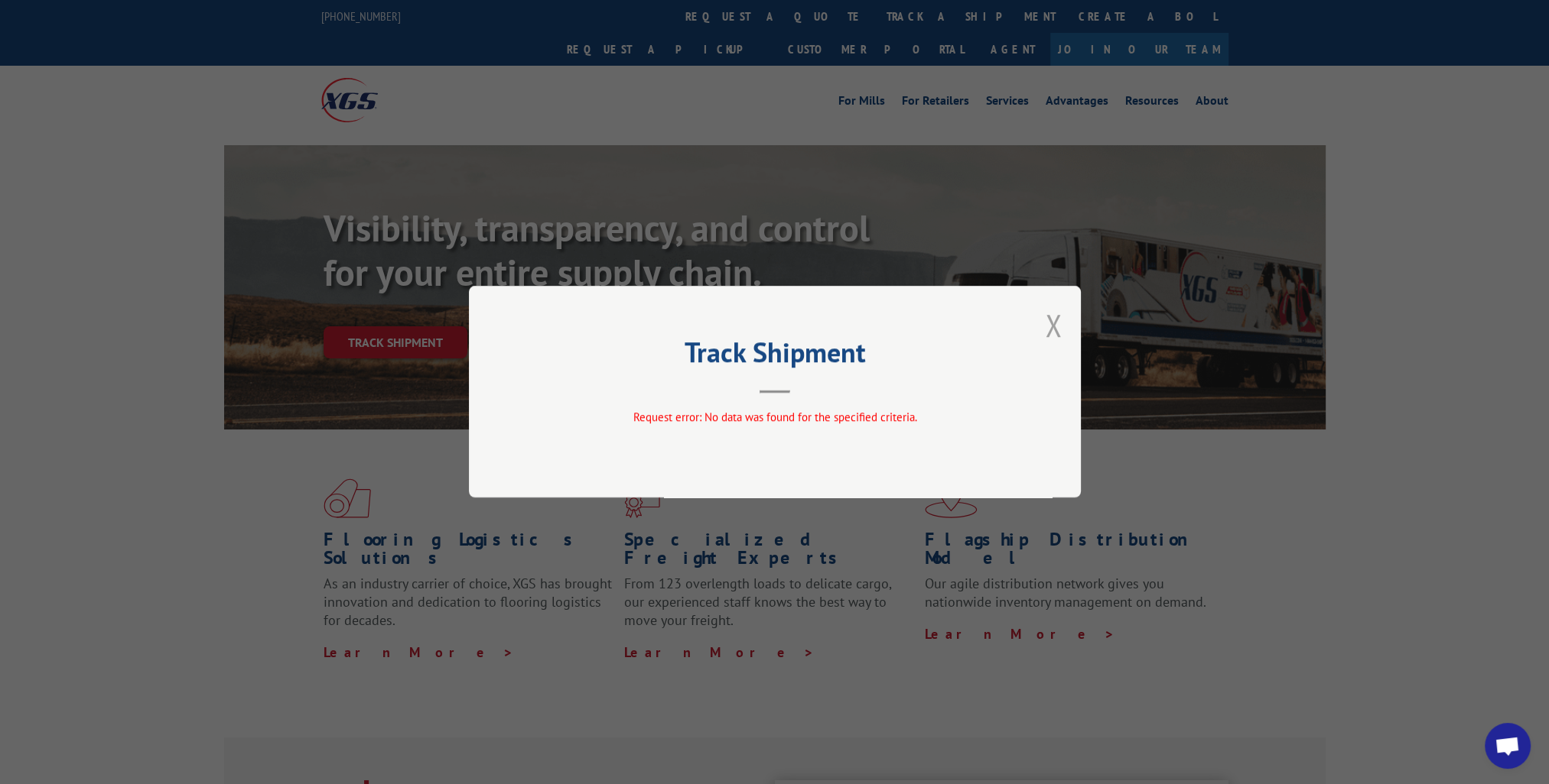
click at [1061, 320] on button "Close modal" at bounding box center [1053, 325] width 17 height 41
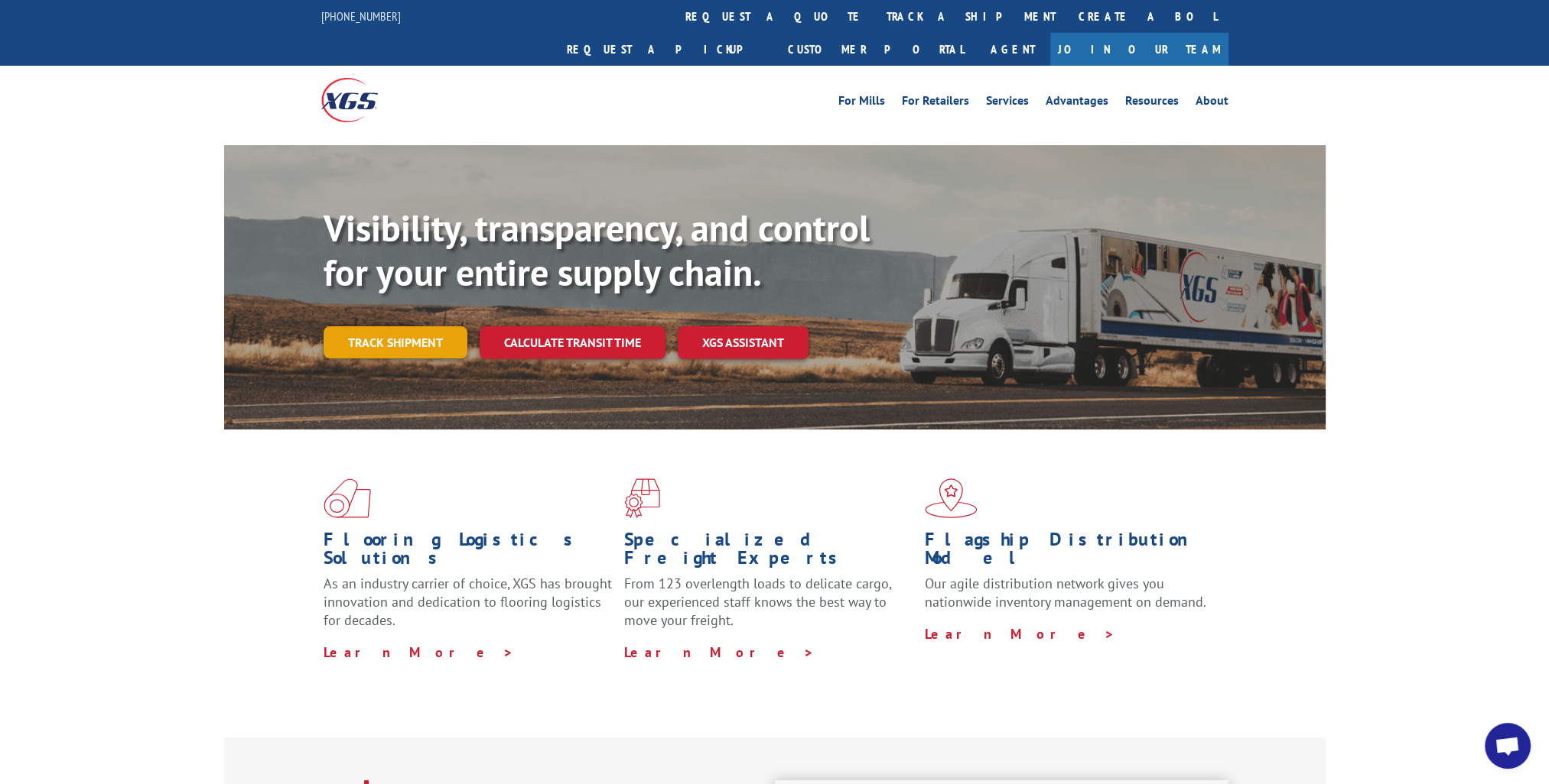
click at [434, 327] on link "Track shipment" at bounding box center [396, 343] width 144 height 32
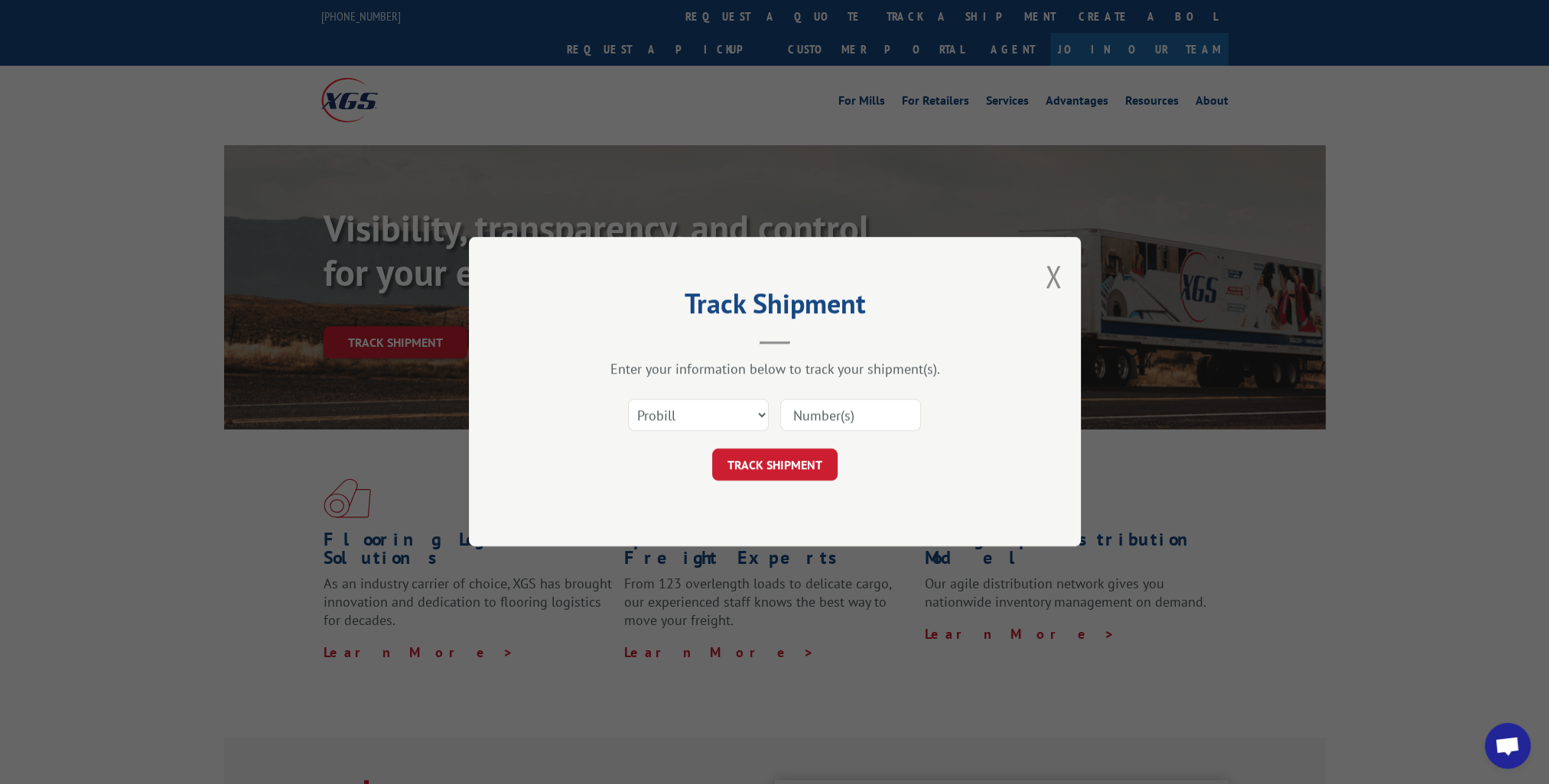
click at [824, 418] on input at bounding box center [850, 416] width 141 height 32
paste input "14776392"
type input "14776392"
click at [788, 460] on button "TRACK SHIPMENT" at bounding box center [775, 466] width 126 height 32
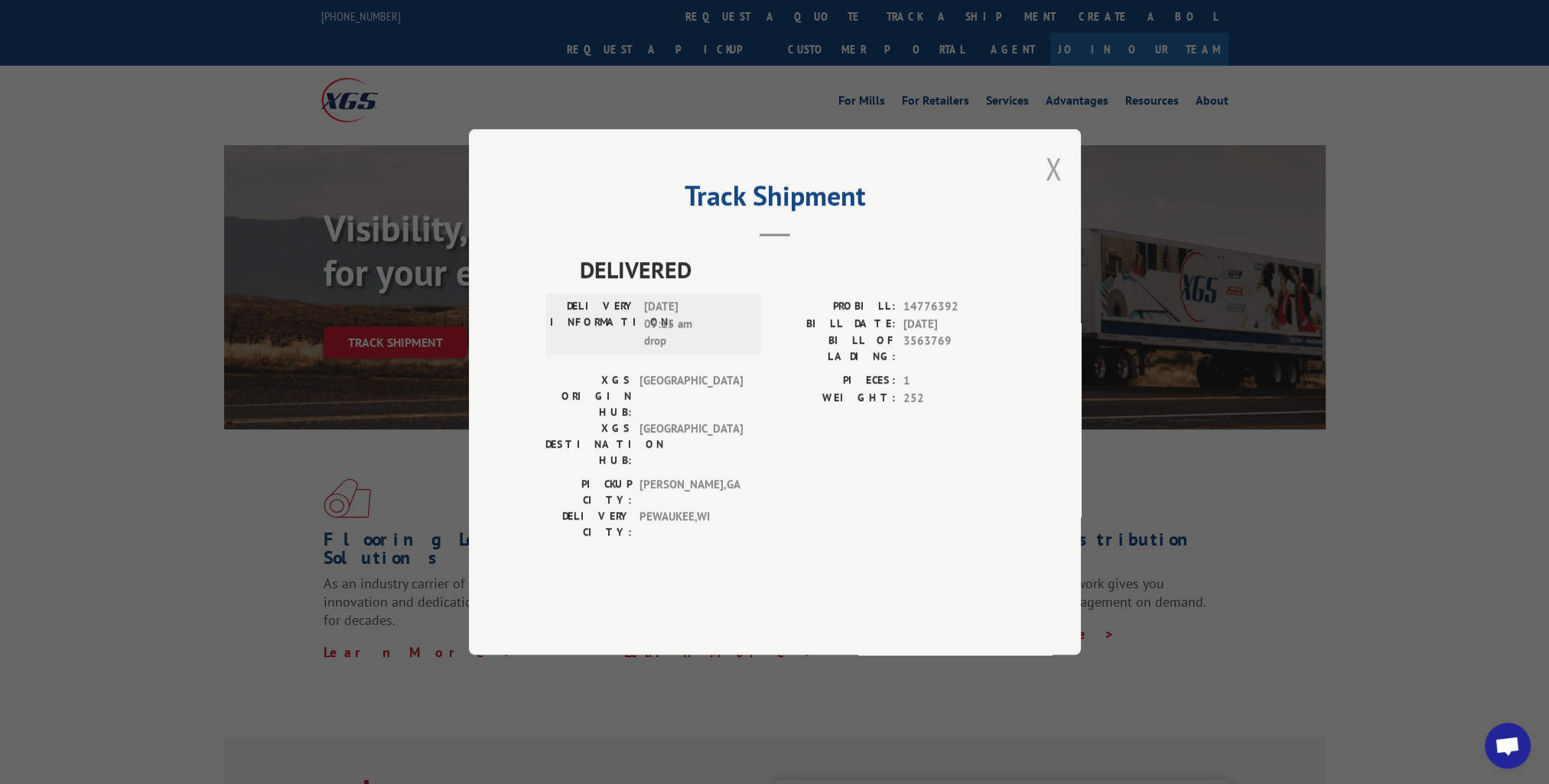
click at [1051, 189] on button "Close modal" at bounding box center [1053, 168] width 17 height 41
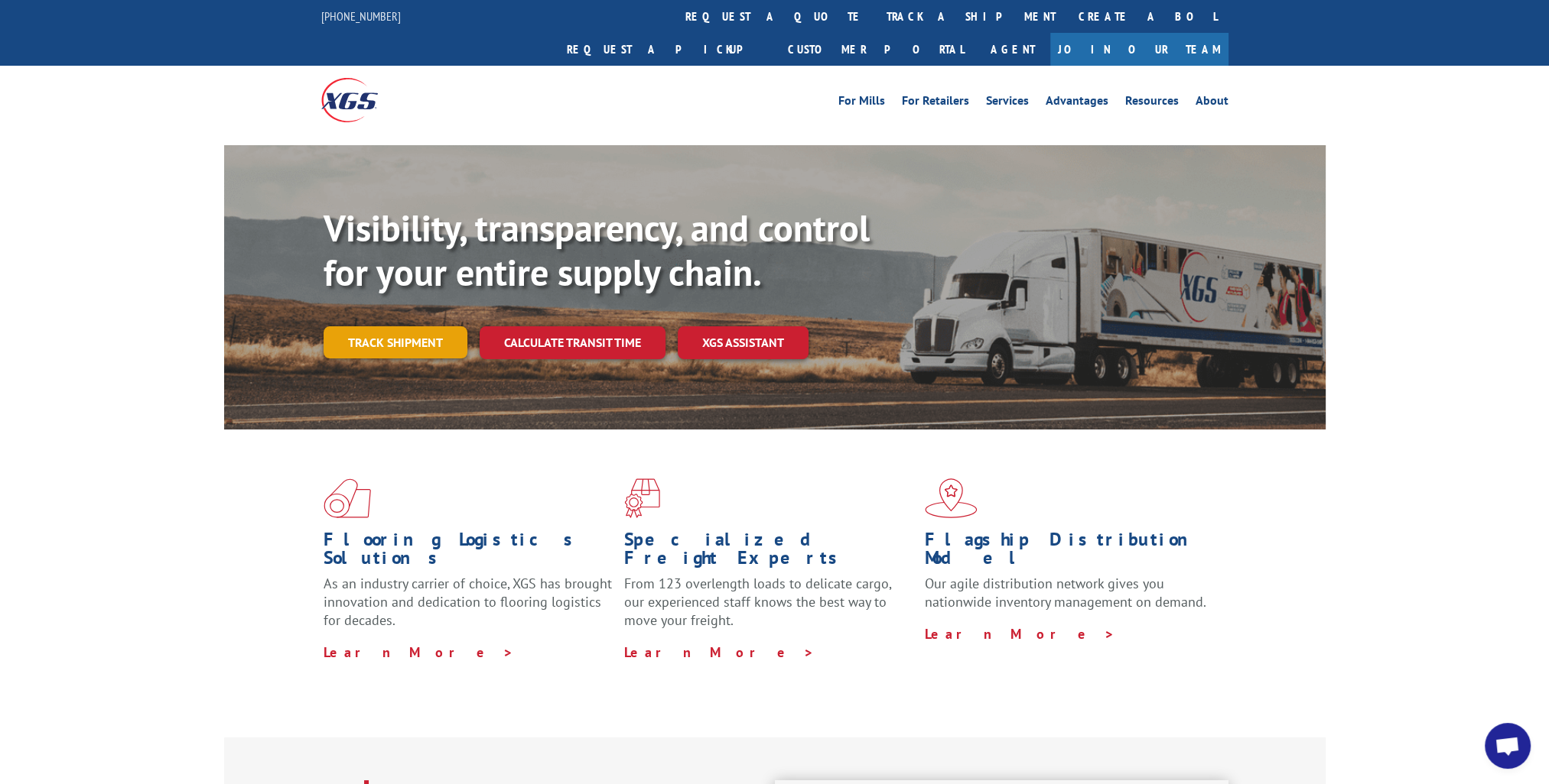
click at [396, 327] on link "Track shipment" at bounding box center [396, 343] width 144 height 32
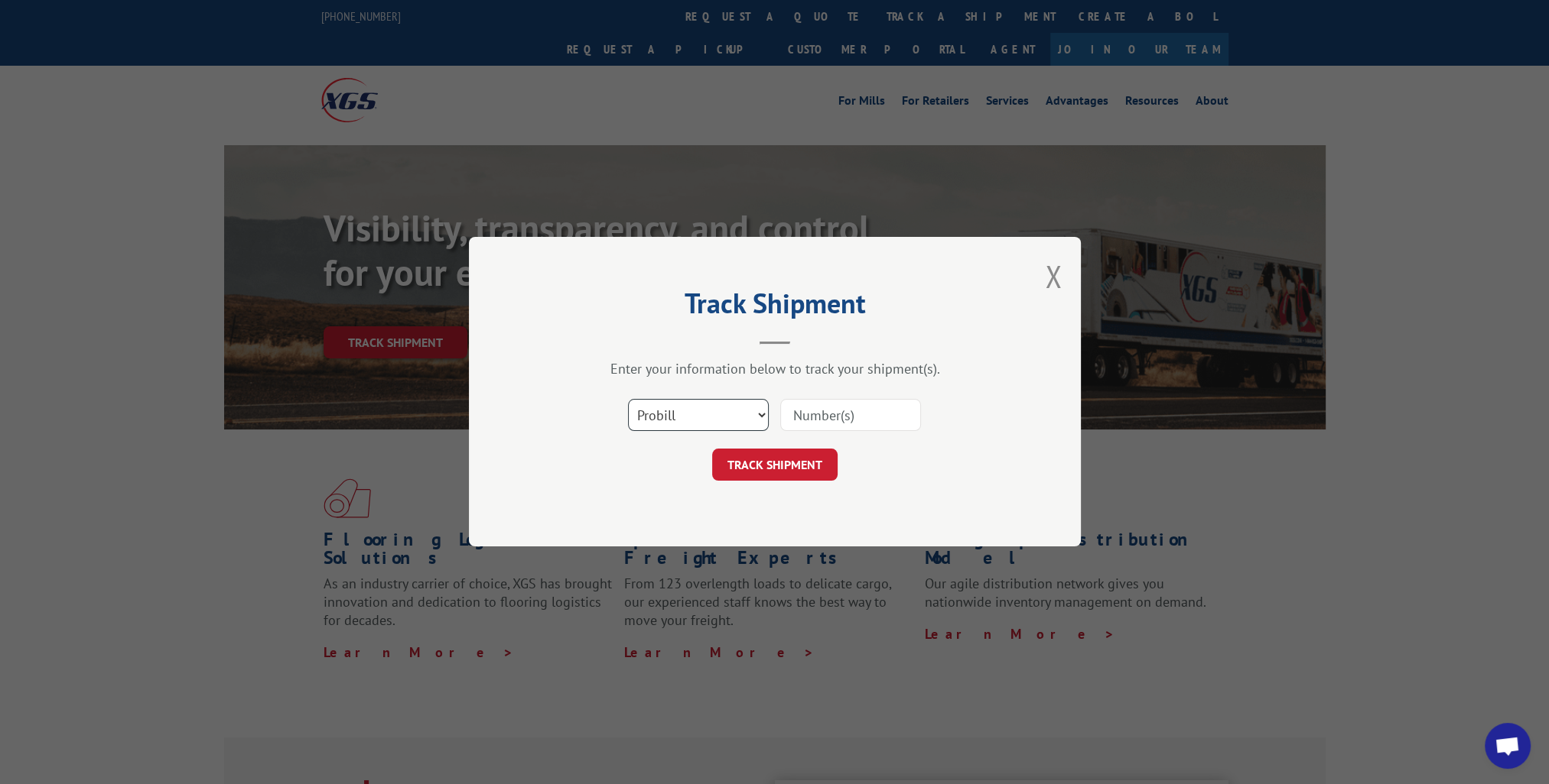
click at [696, 408] on select "Select category... Probill BOL PO" at bounding box center [699, 416] width 141 height 32
select select "bol"
click at [628, 400] on select "Select category... Probill BOL PO" at bounding box center [699, 416] width 141 height 32
click at [847, 412] on input at bounding box center [850, 416] width 141 height 32
paste input "14776392"
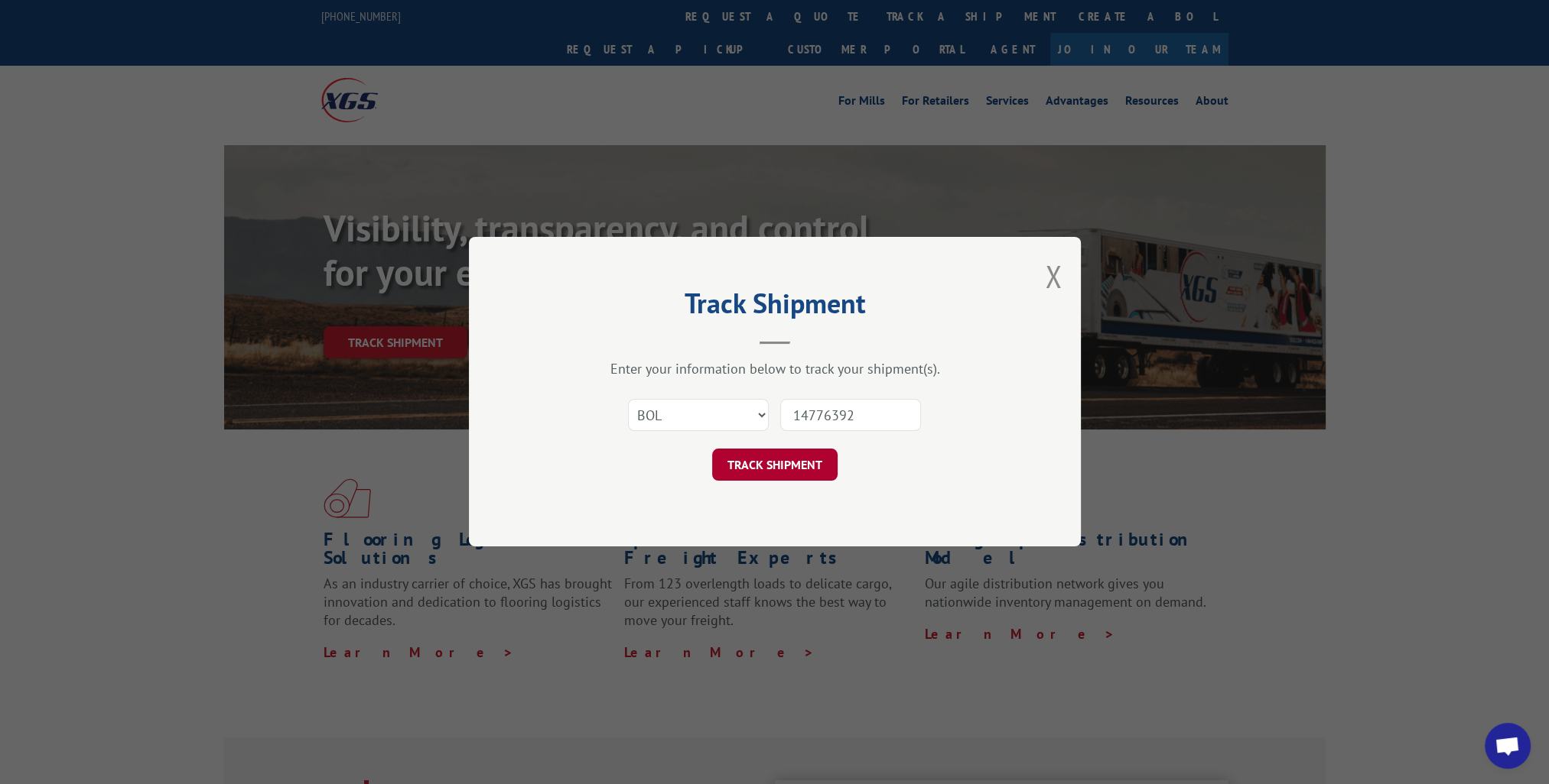
type input "14776392"
click at [788, 464] on button "TRACK SHIPMENT" at bounding box center [775, 466] width 126 height 32
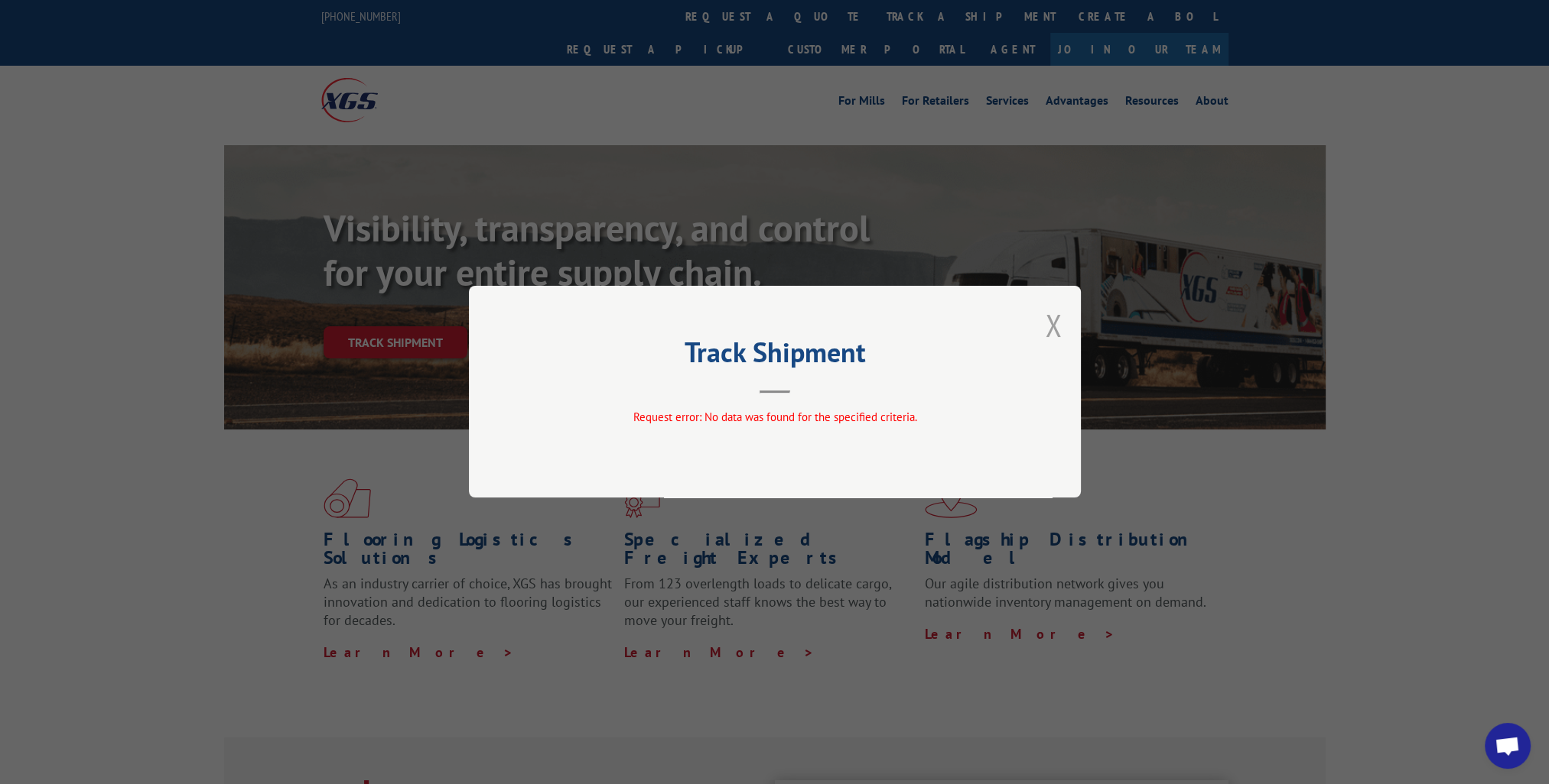
click at [1055, 328] on button "Close modal" at bounding box center [1053, 325] width 17 height 41
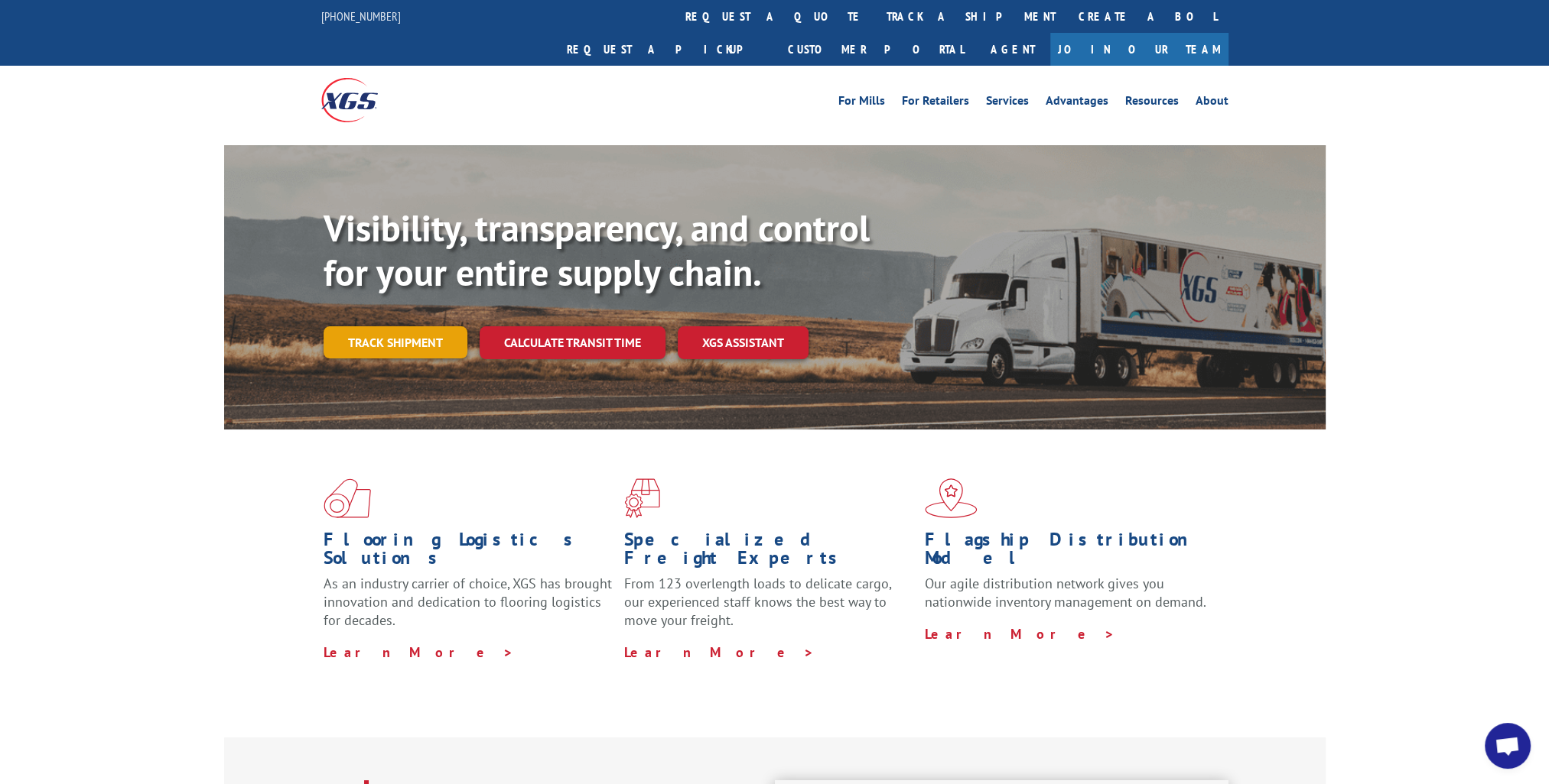
click at [429, 327] on link "Track shipment" at bounding box center [396, 343] width 144 height 32
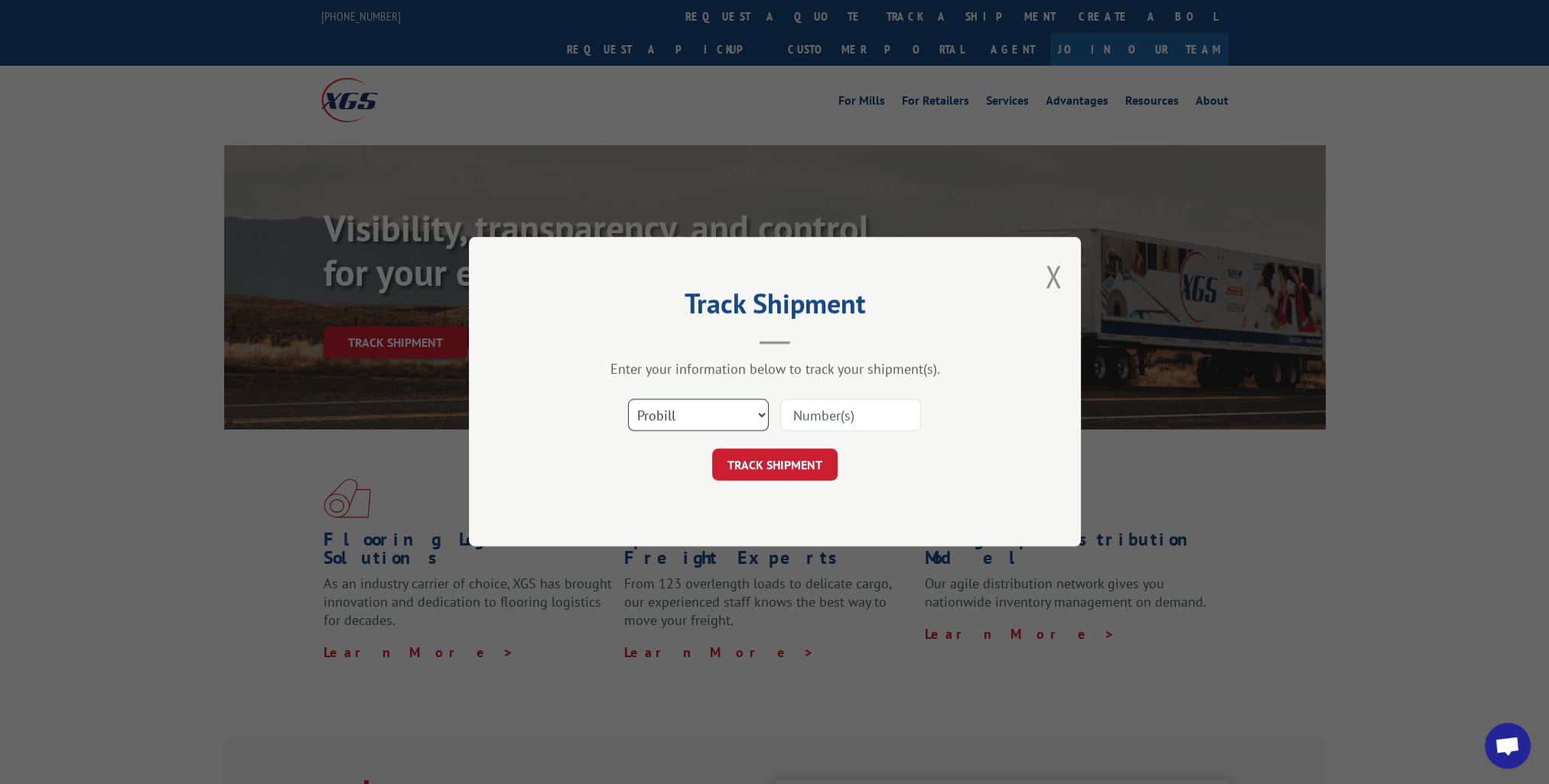
click at [706, 408] on select "Select category... Probill BOL PO" at bounding box center [699, 416] width 141 height 32
click at [695, 418] on select "Select category... Probill BOL PO" at bounding box center [699, 416] width 141 height 32
select select "po"
click at [628, 400] on select "Select category... Probill BOL PO" at bounding box center [699, 416] width 141 height 32
click at [895, 410] on input at bounding box center [850, 416] width 141 height 32
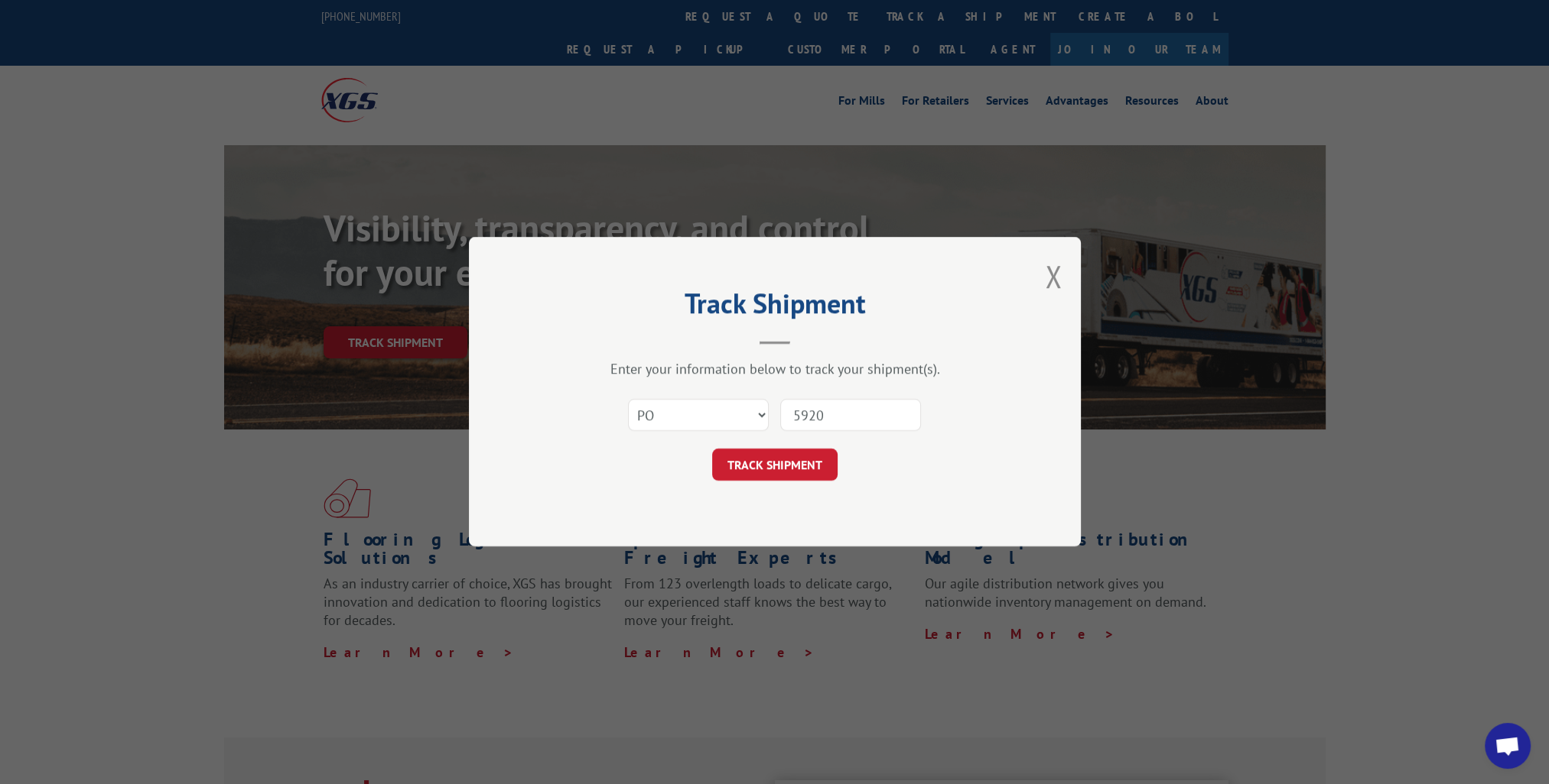
type input "59205"
click button "TRACK SHIPMENT" at bounding box center [775, 466] width 126 height 32
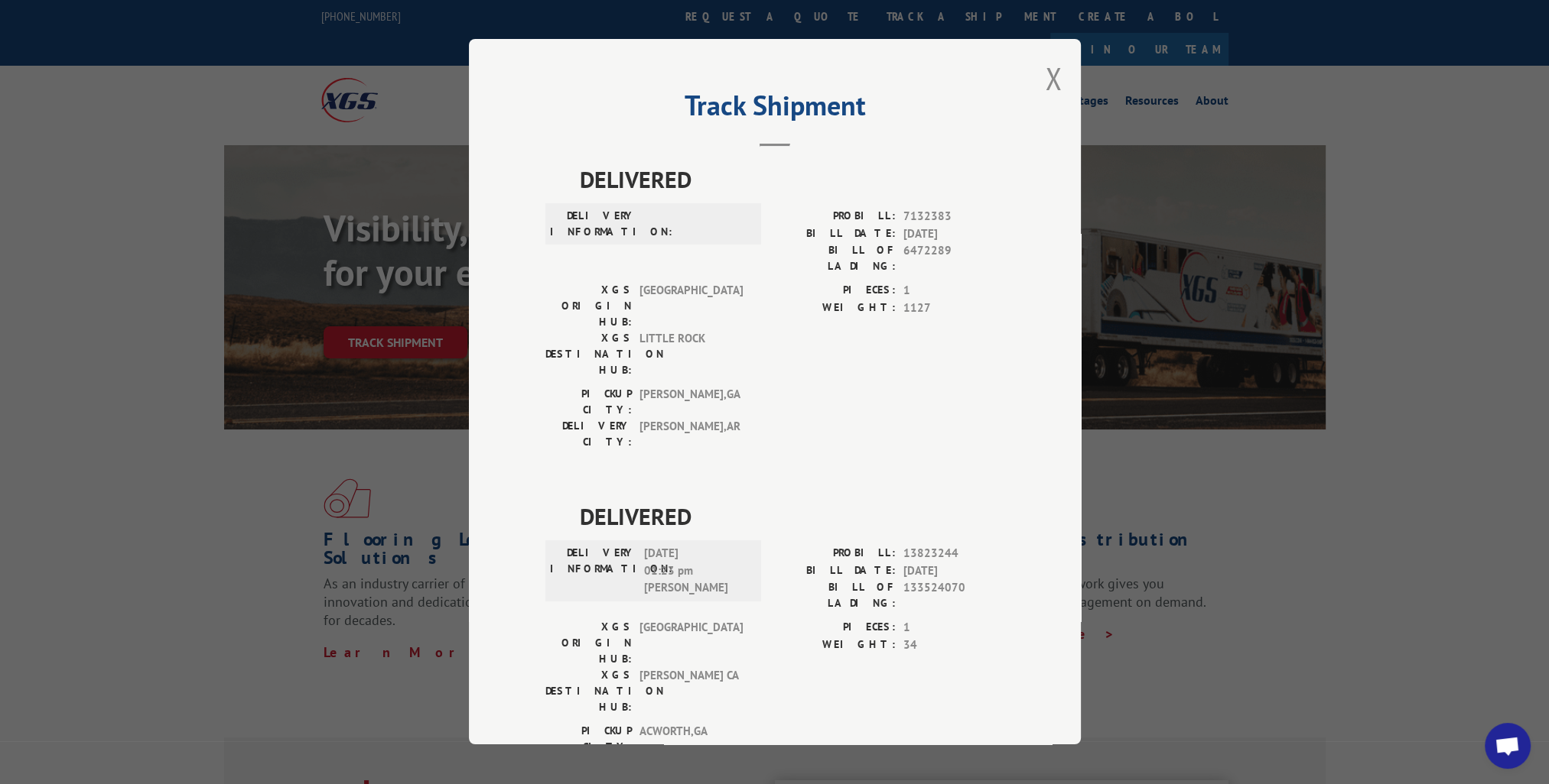
click at [1034, 88] on div "Track Shipment DELIVERED DELIVERY INFORMATION: PROBILL: 7132383 BILL DATE: [DAT…" at bounding box center [775, 392] width 612 height 706
click at [1045, 86] on button "Close modal" at bounding box center [1053, 78] width 17 height 41
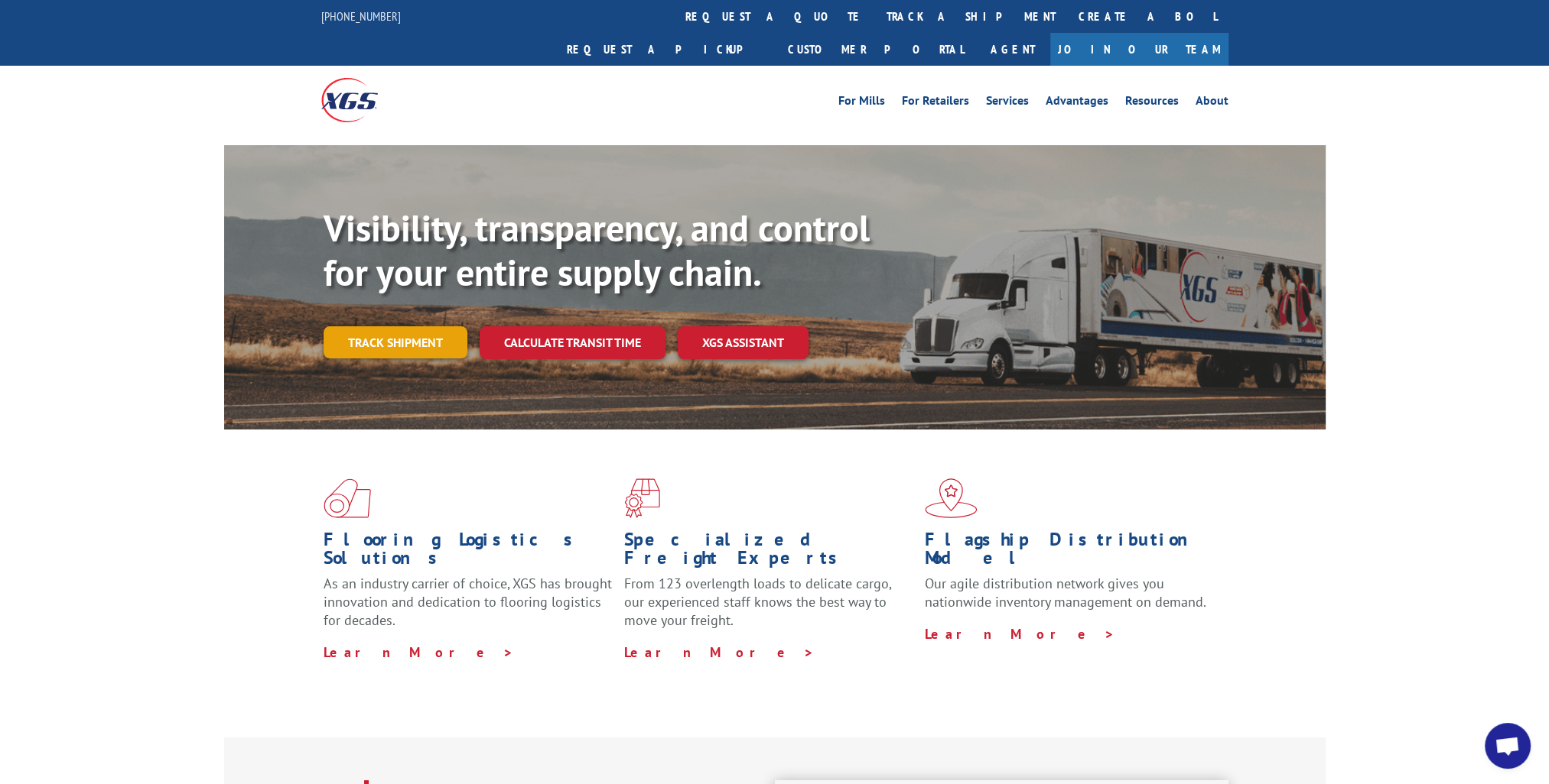
click at [346, 327] on link "Track shipment" at bounding box center [396, 343] width 144 height 32
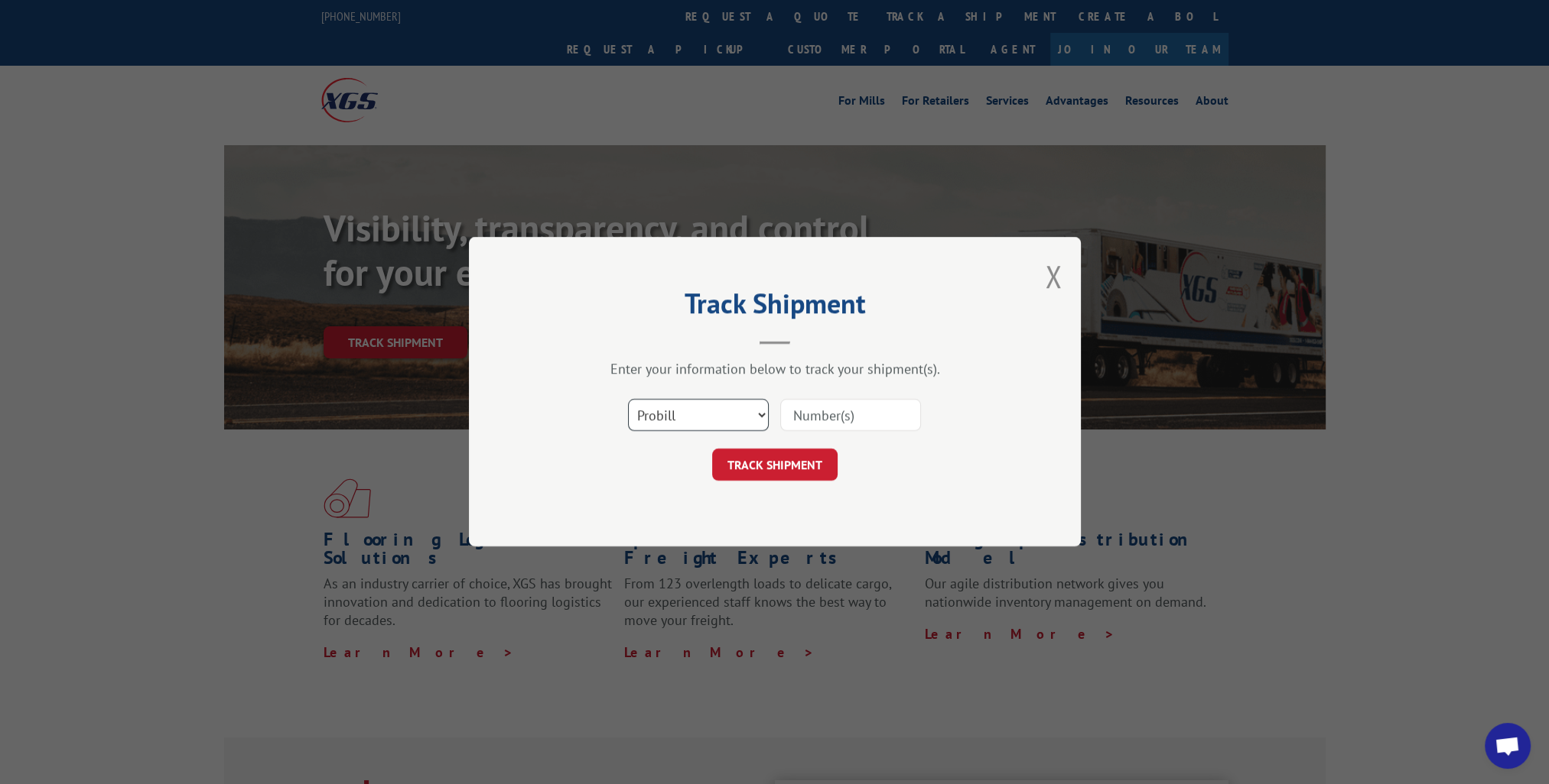
click at [742, 415] on select "Select category... Probill BOL PO" at bounding box center [699, 416] width 141 height 32
select select "bol"
click at [628, 400] on select "Select category... Probill BOL PO" at bounding box center [699, 416] width 141 height 32
click at [838, 412] on input at bounding box center [850, 416] width 141 height 32
paste input "14776392"
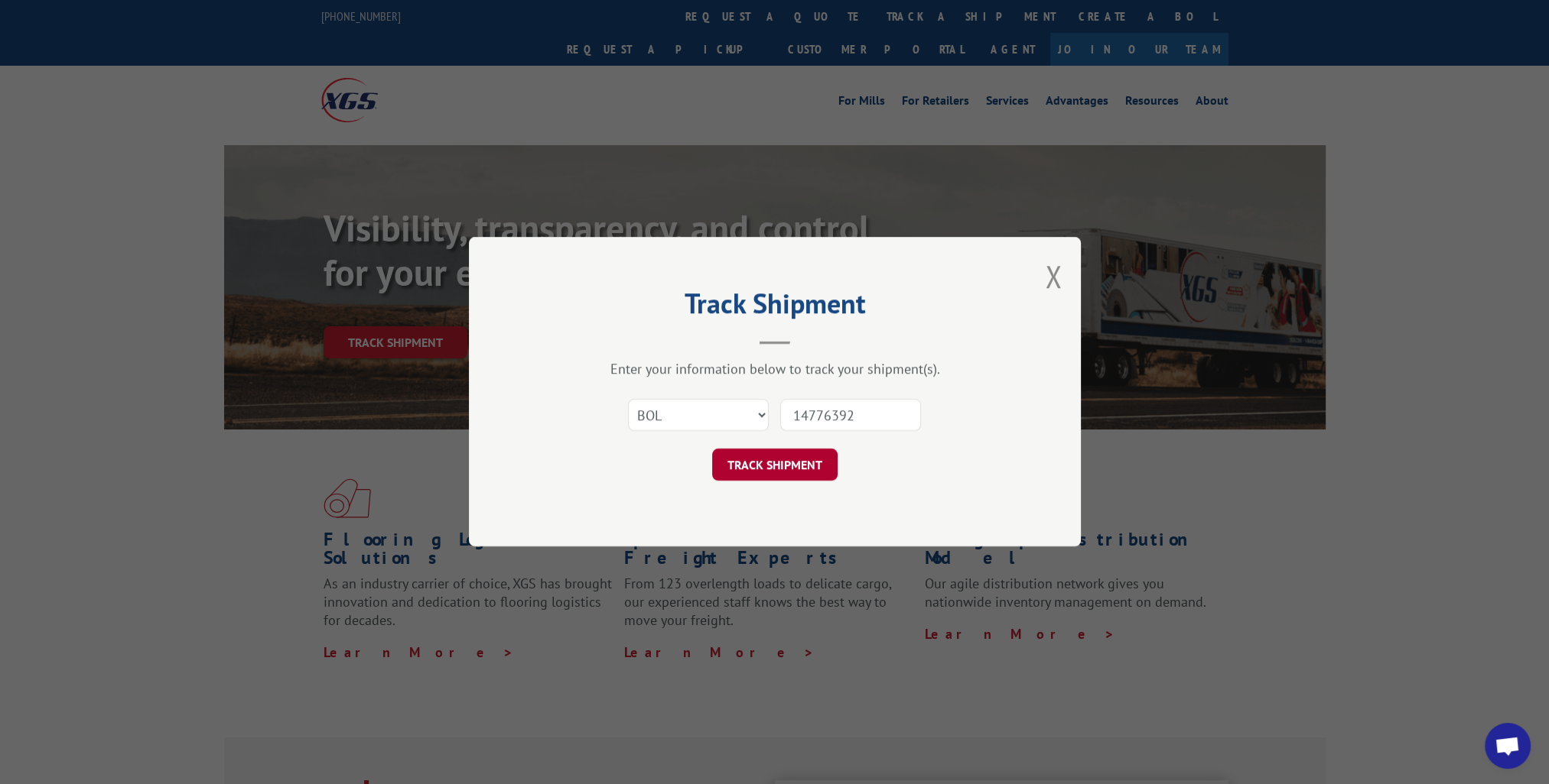
type input "14776392"
click at [788, 470] on button "TRACK SHIPMENT" at bounding box center [775, 466] width 126 height 32
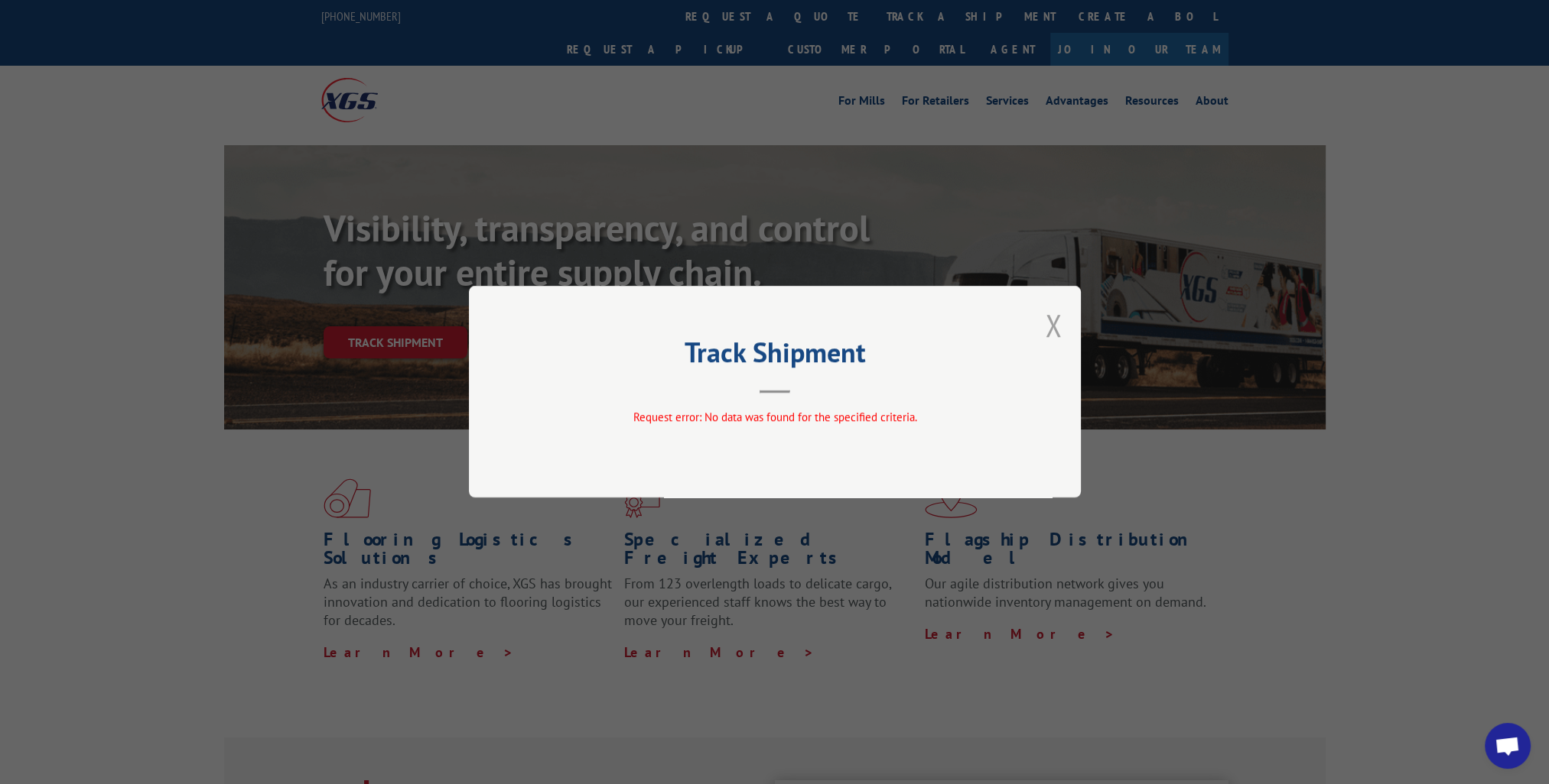
click at [1045, 322] on button "Close modal" at bounding box center [1053, 325] width 17 height 41
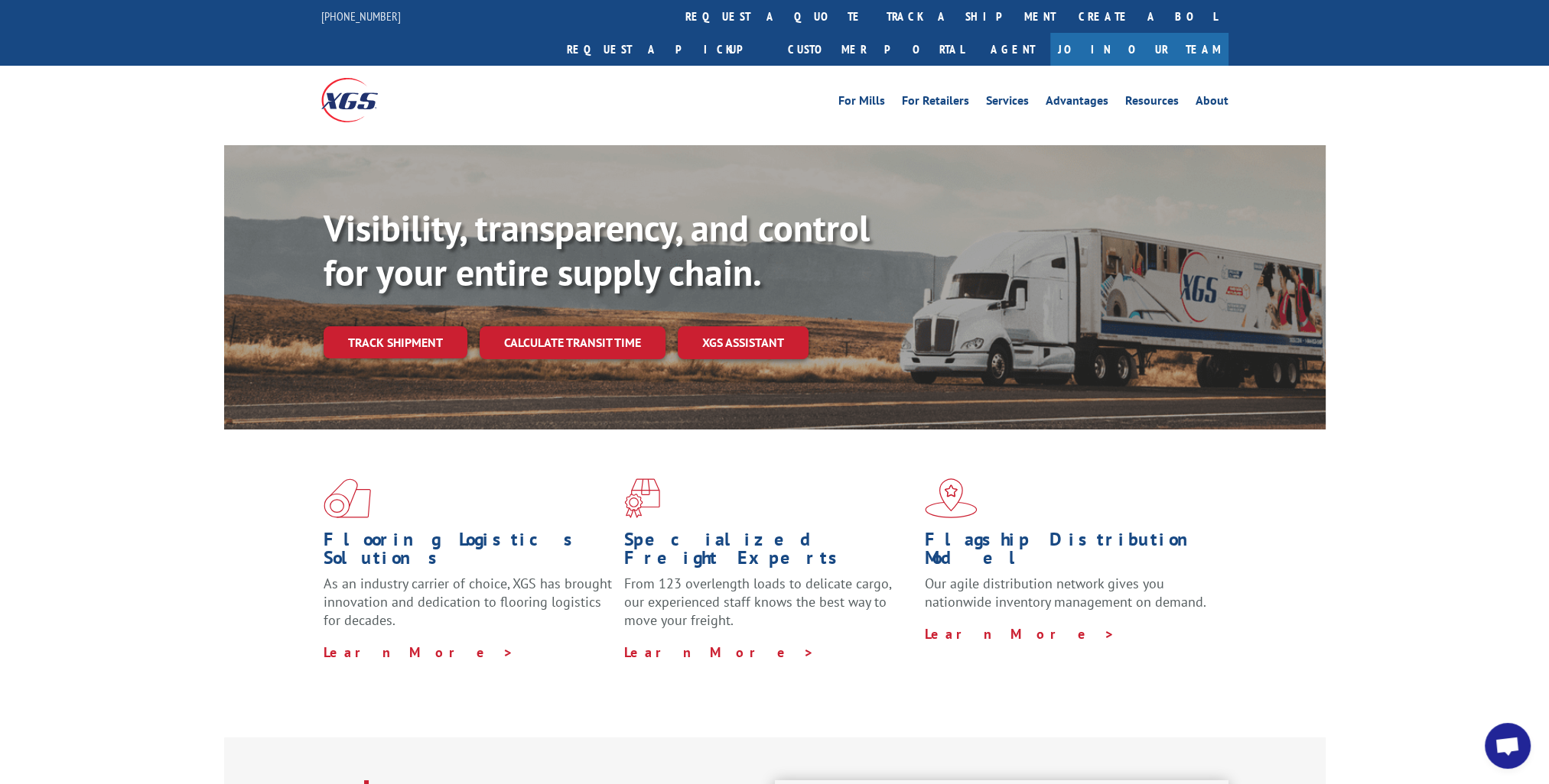
click at [1408, 189] on div "Visibility, transparency, and control for your entire supply chain. Track shipm…" at bounding box center [774, 302] width 1549 height 314
click at [387, 327] on link "Track shipment" at bounding box center [396, 343] width 144 height 32
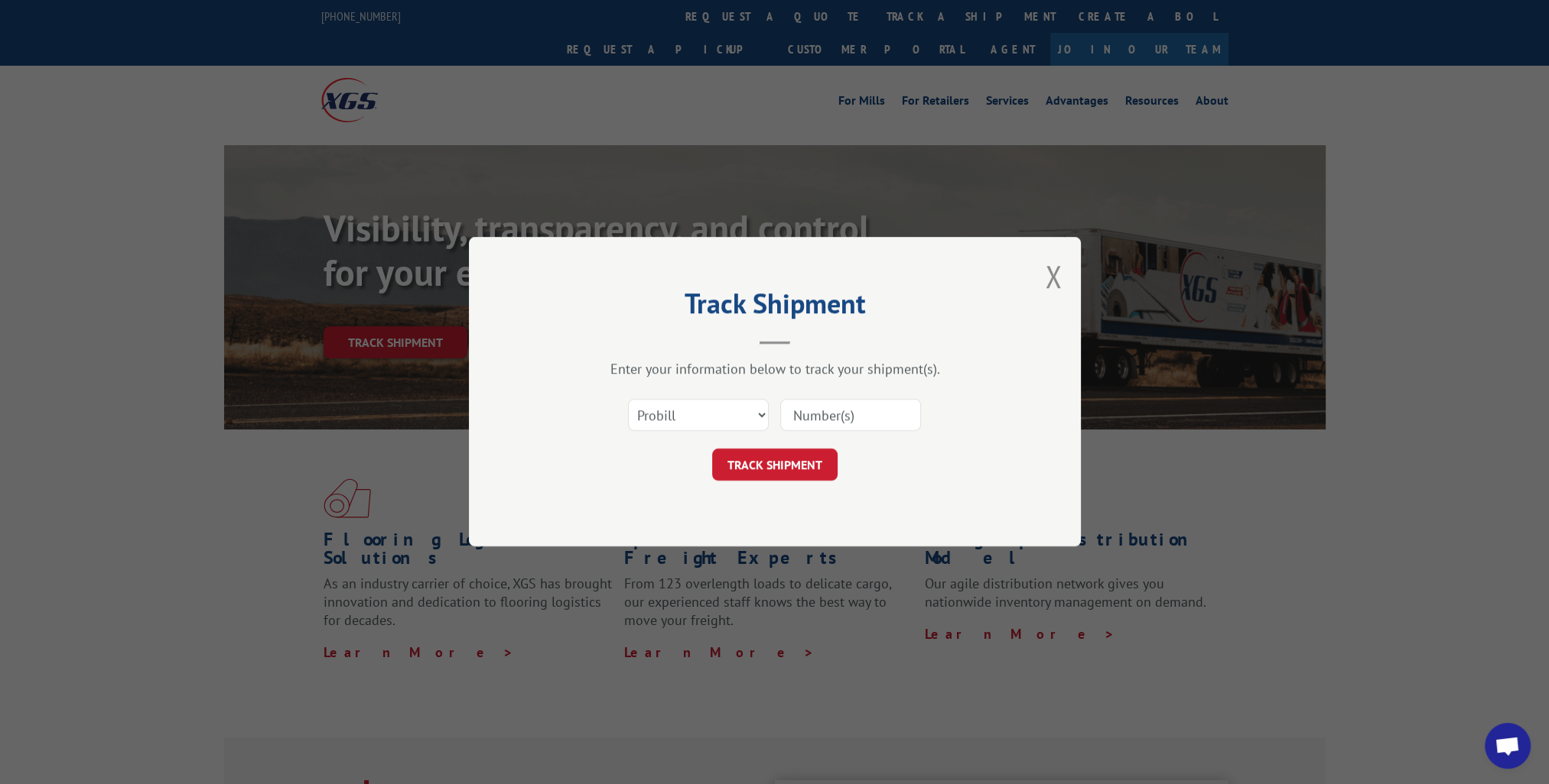
click at [846, 413] on input at bounding box center [850, 416] width 141 height 32
paste input "14776392"
type input "14776392"
click at [1053, 271] on button "Close modal" at bounding box center [1053, 276] width 17 height 41
